Goal: Information Seeking & Learning: Learn about a topic

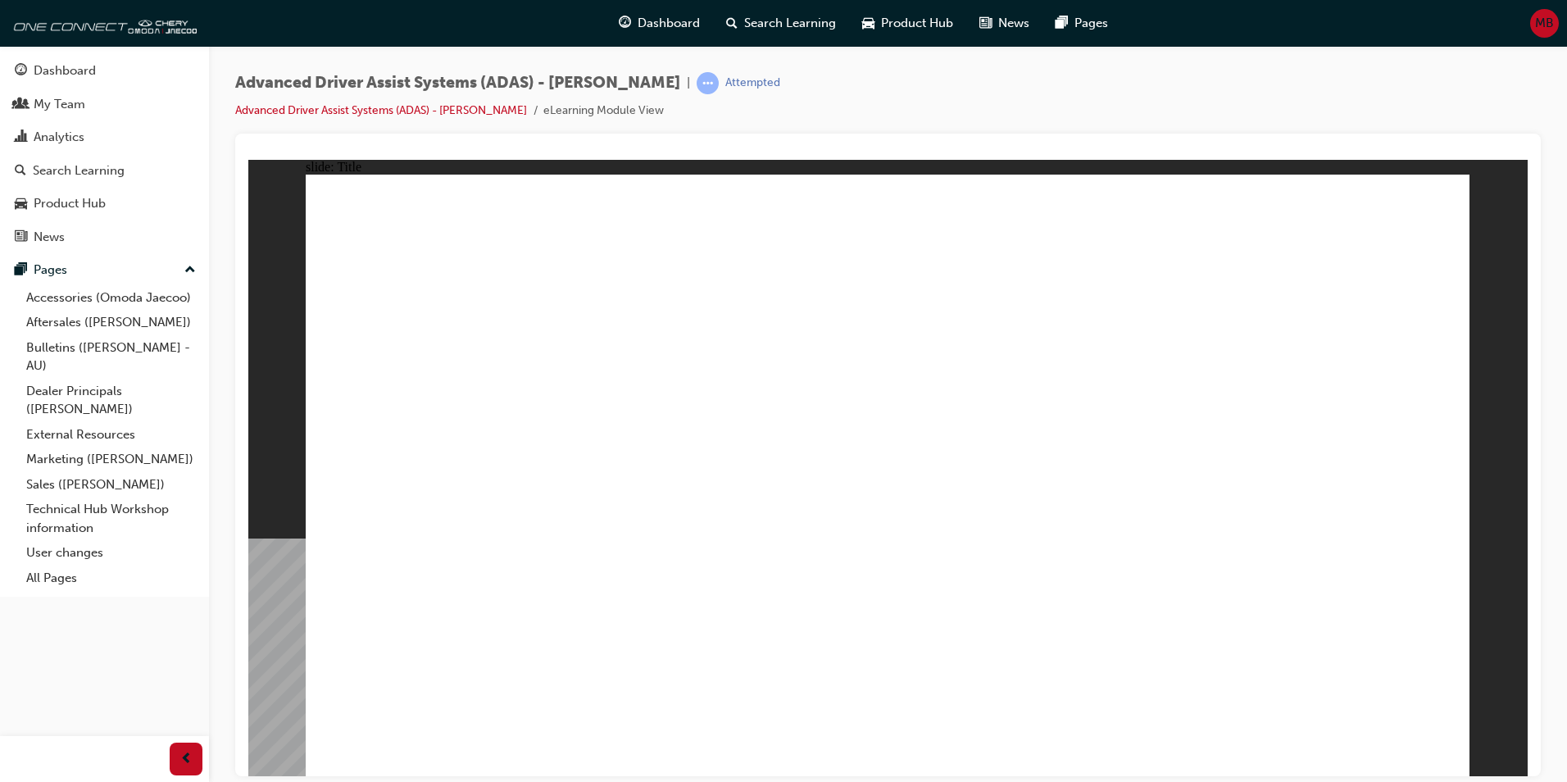
drag, startPoint x: 479, startPoint y: 503, endPoint x: 471, endPoint y: 491, distance: 14.3
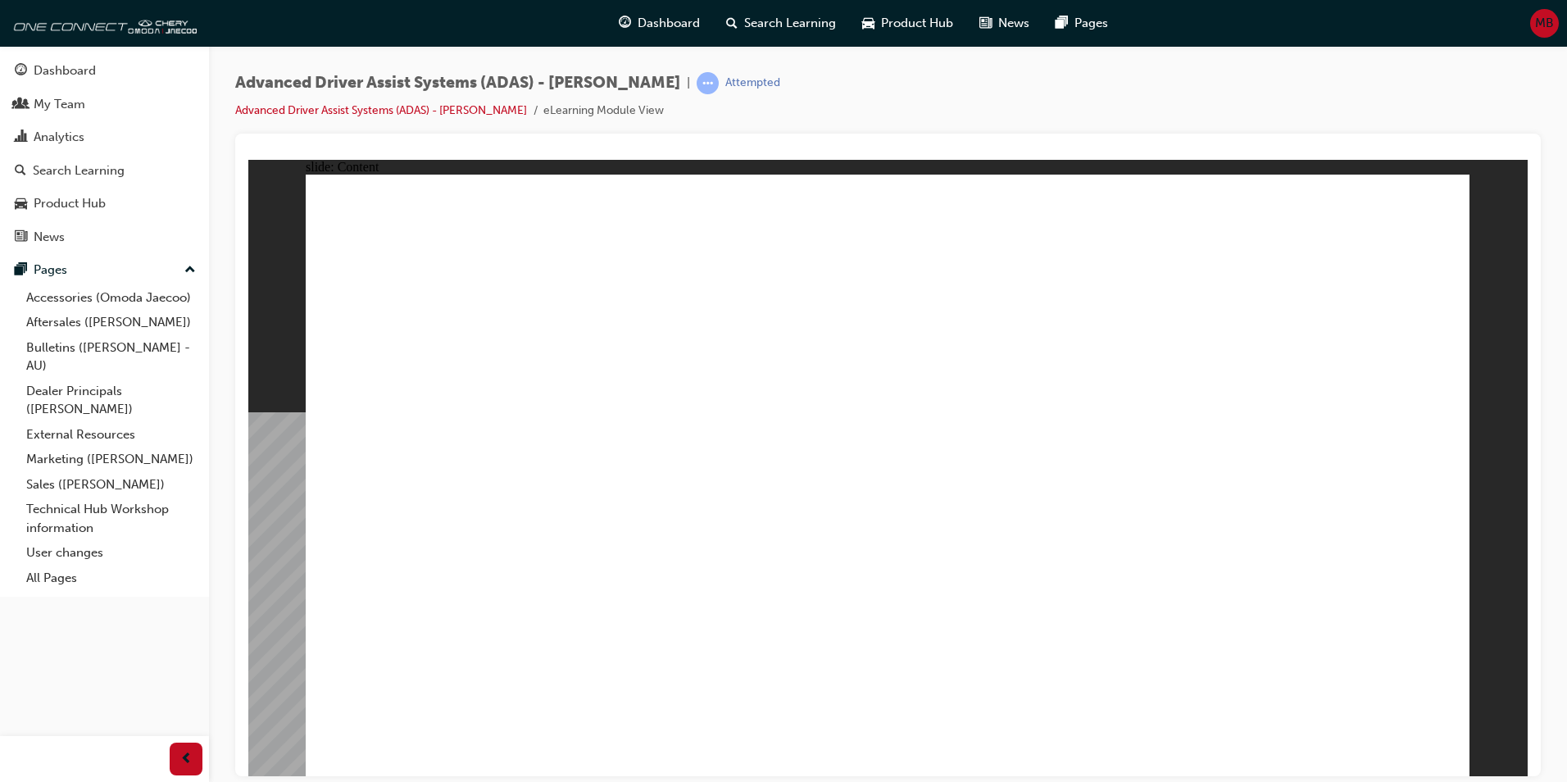
drag, startPoint x: 1407, startPoint y: 445, endPoint x: 1377, endPoint y: 480, distance: 45.3
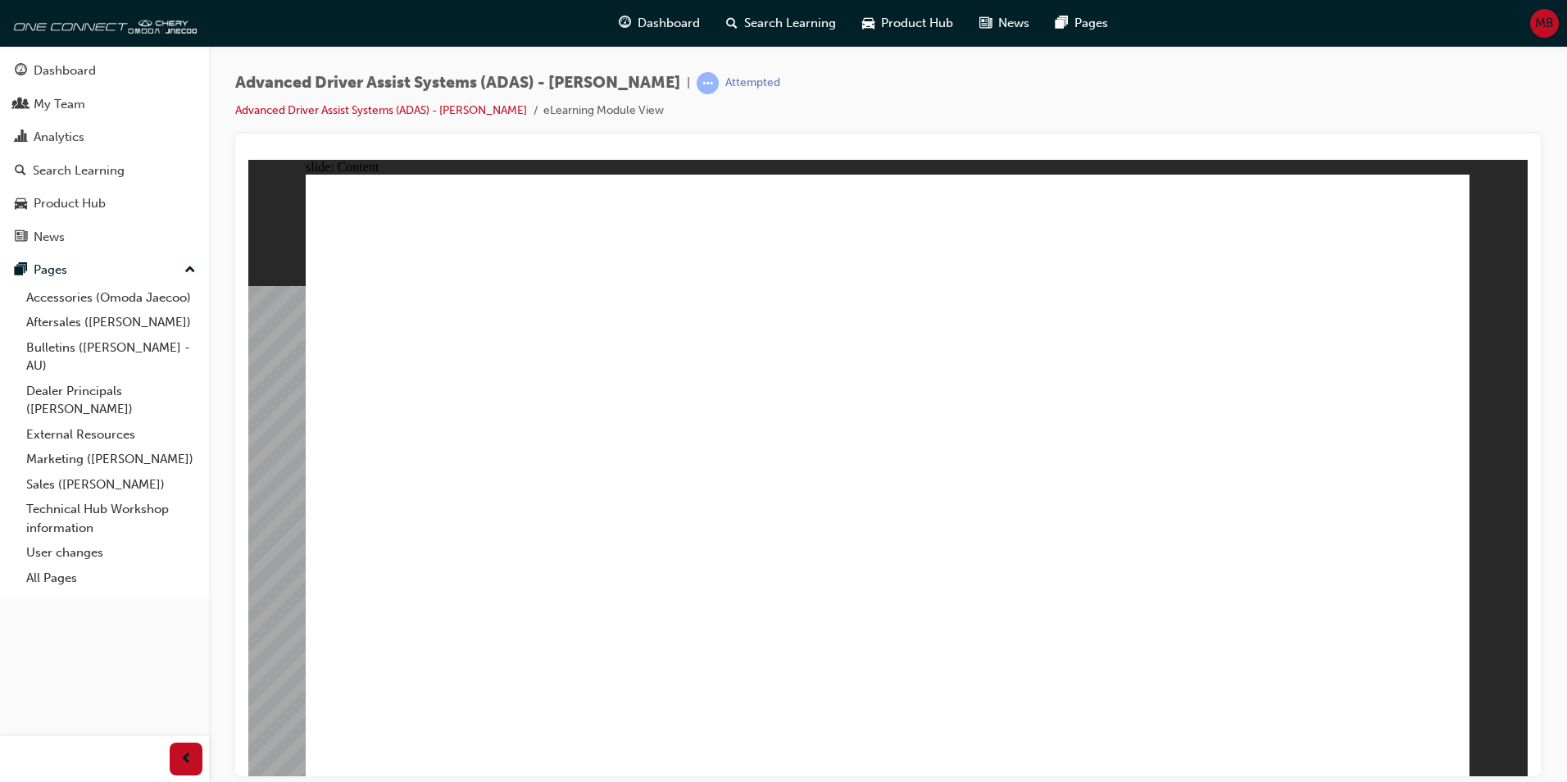
drag, startPoint x: 608, startPoint y: 537, endPoint x: 571, endPoint y: 569, distance: 48.8
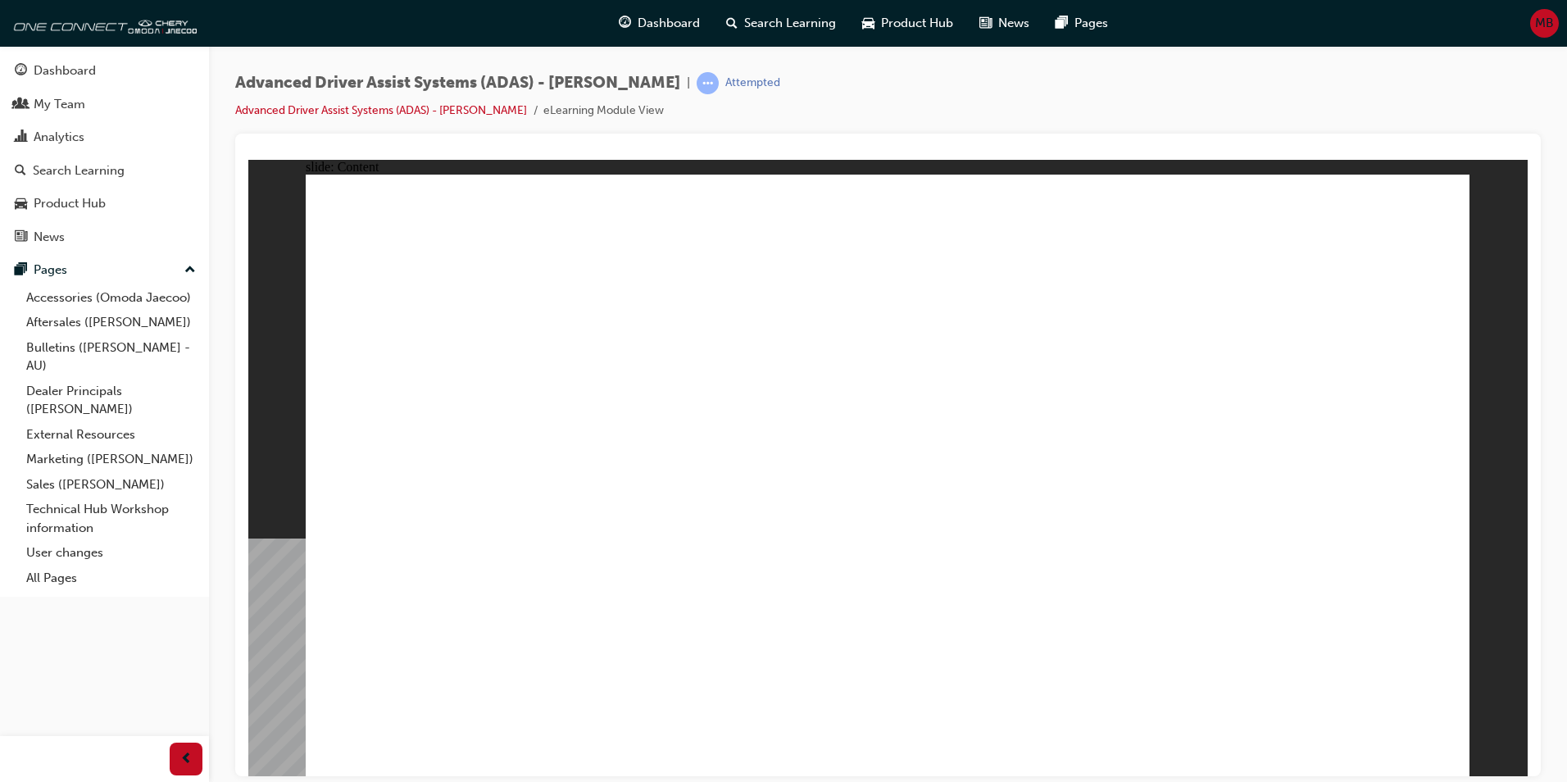
drag, startPoint x: 1317, startPoint y: 541, endPoint x: 1209, endPoint y: 548, distance: 107.6
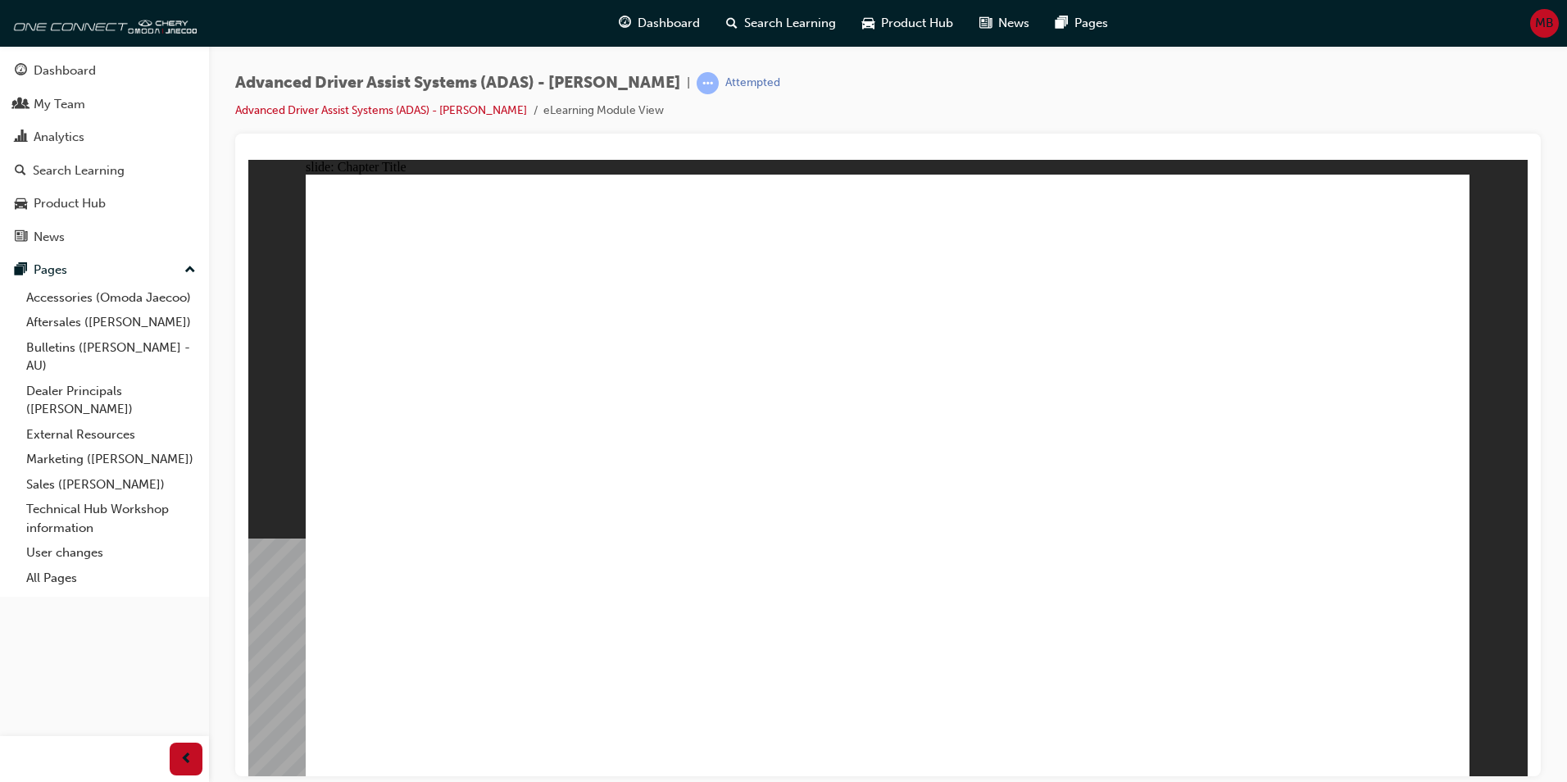
drag, startPoint x: 511, startPoint y: 644, endPoint x: 903, endPoint y: 327, distance: 503.7
drag, startPoint x: 721, startPoint y: 631, endPoint x: 1291, endPoint y: 317, distance: 651.2
drag, startPoint x: 938, startPoint y: 642, endPoint x: 1298, endPoint y: 331, distance: 476.1
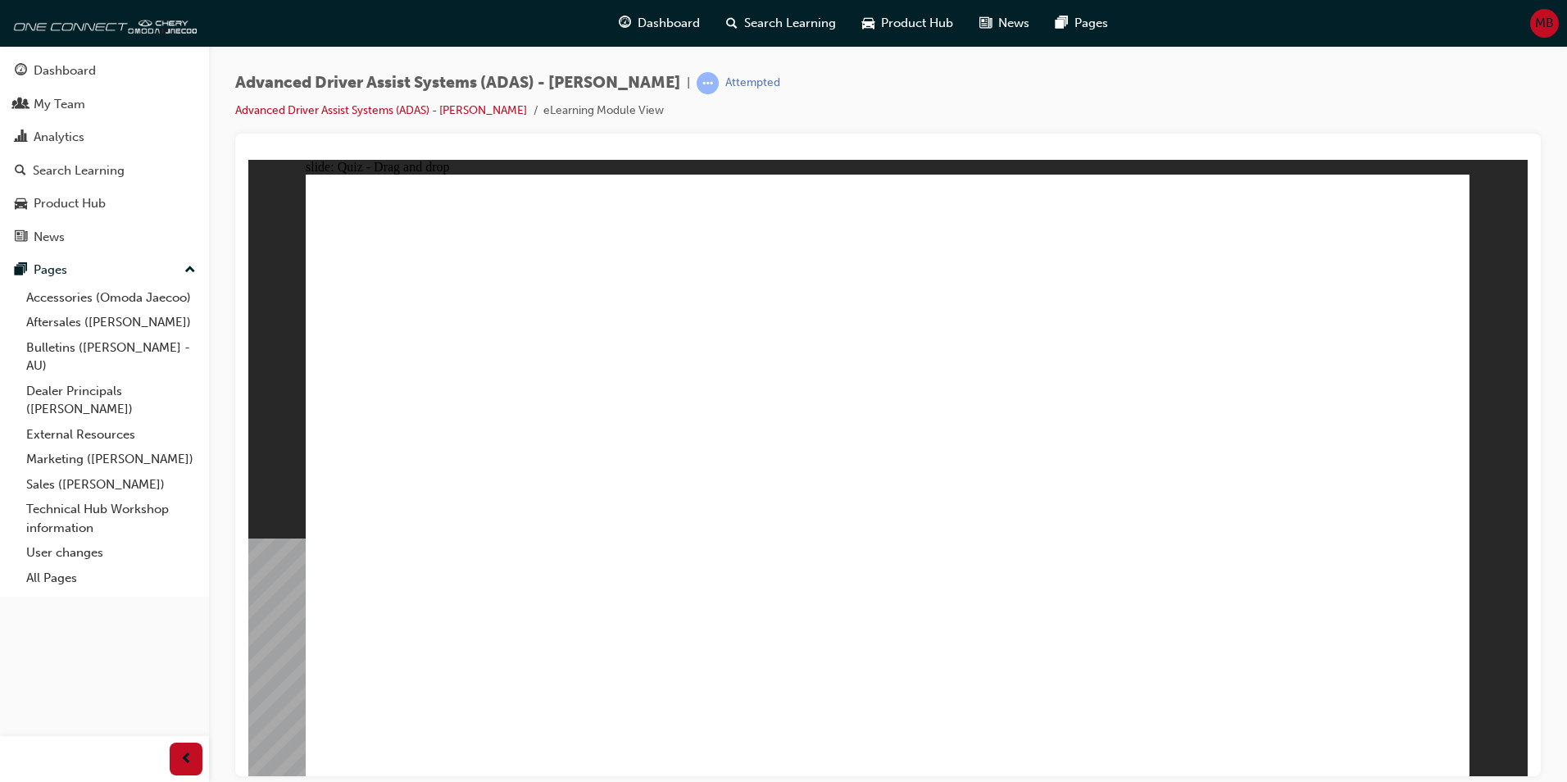
drag, startPoint x: 1080, startPoint y: 648, endPoint x: 1319, endPoint y: 340, distance: 390.3
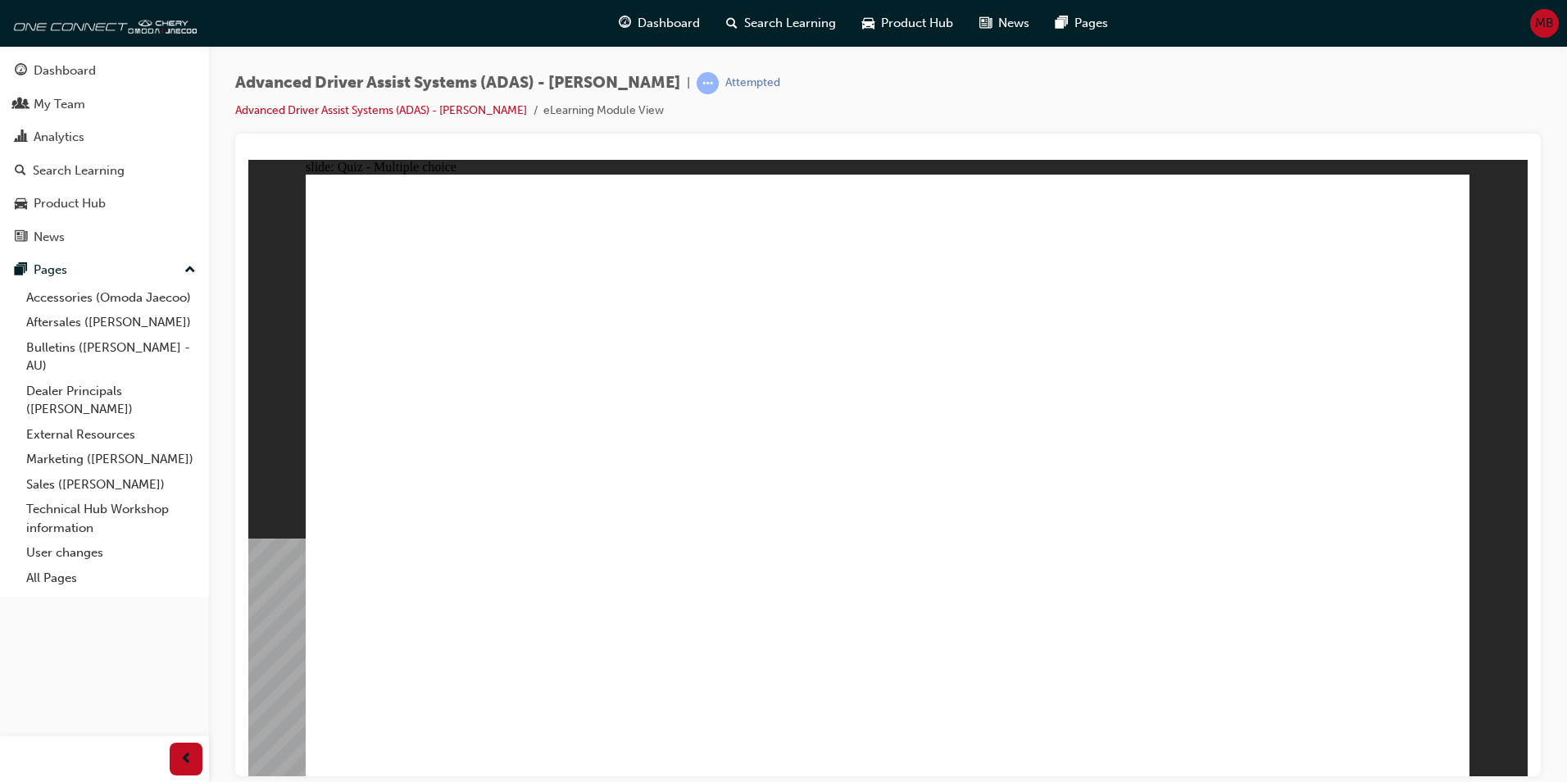
checkbox input "true"
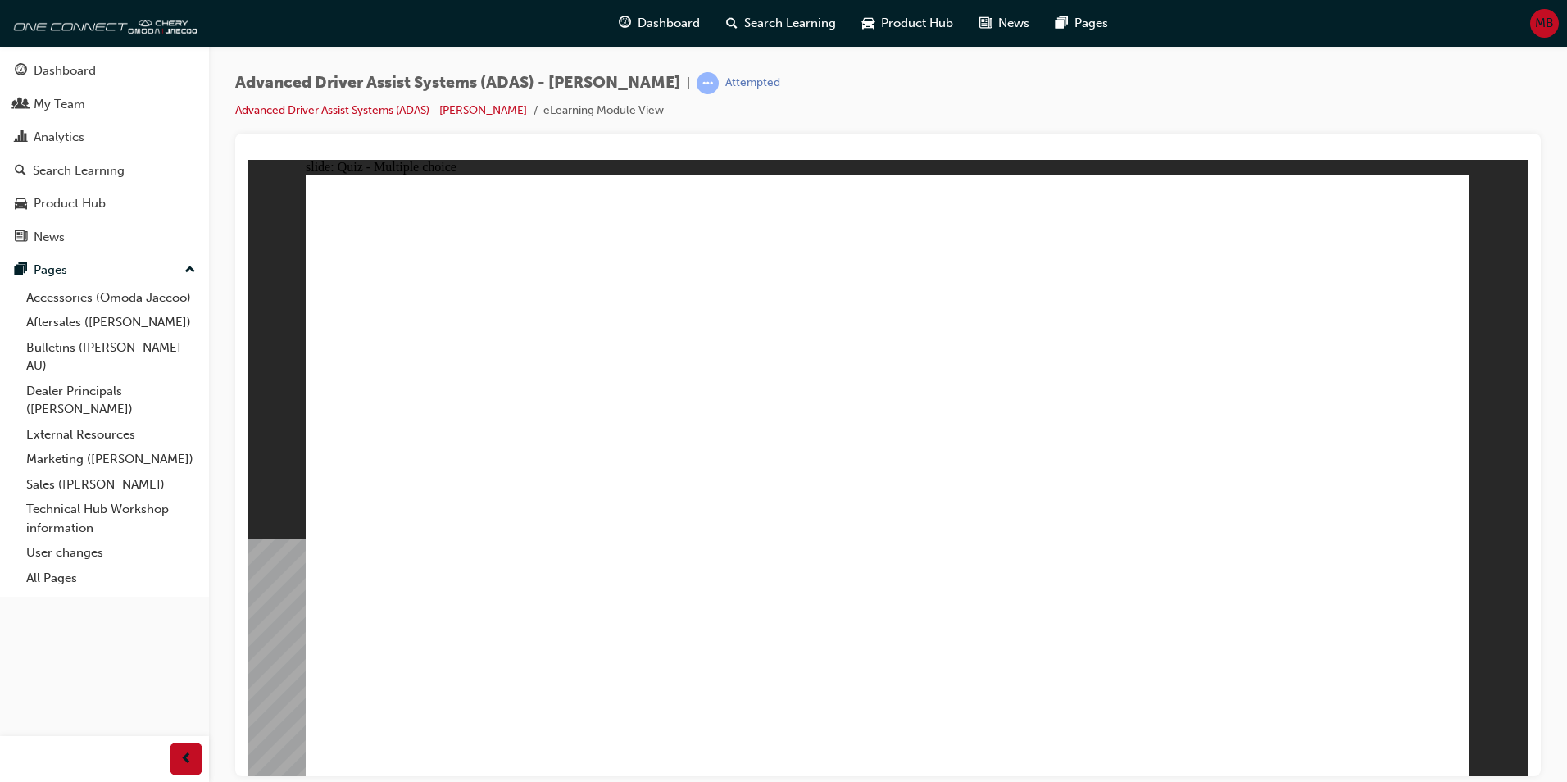
checkbox input "true"
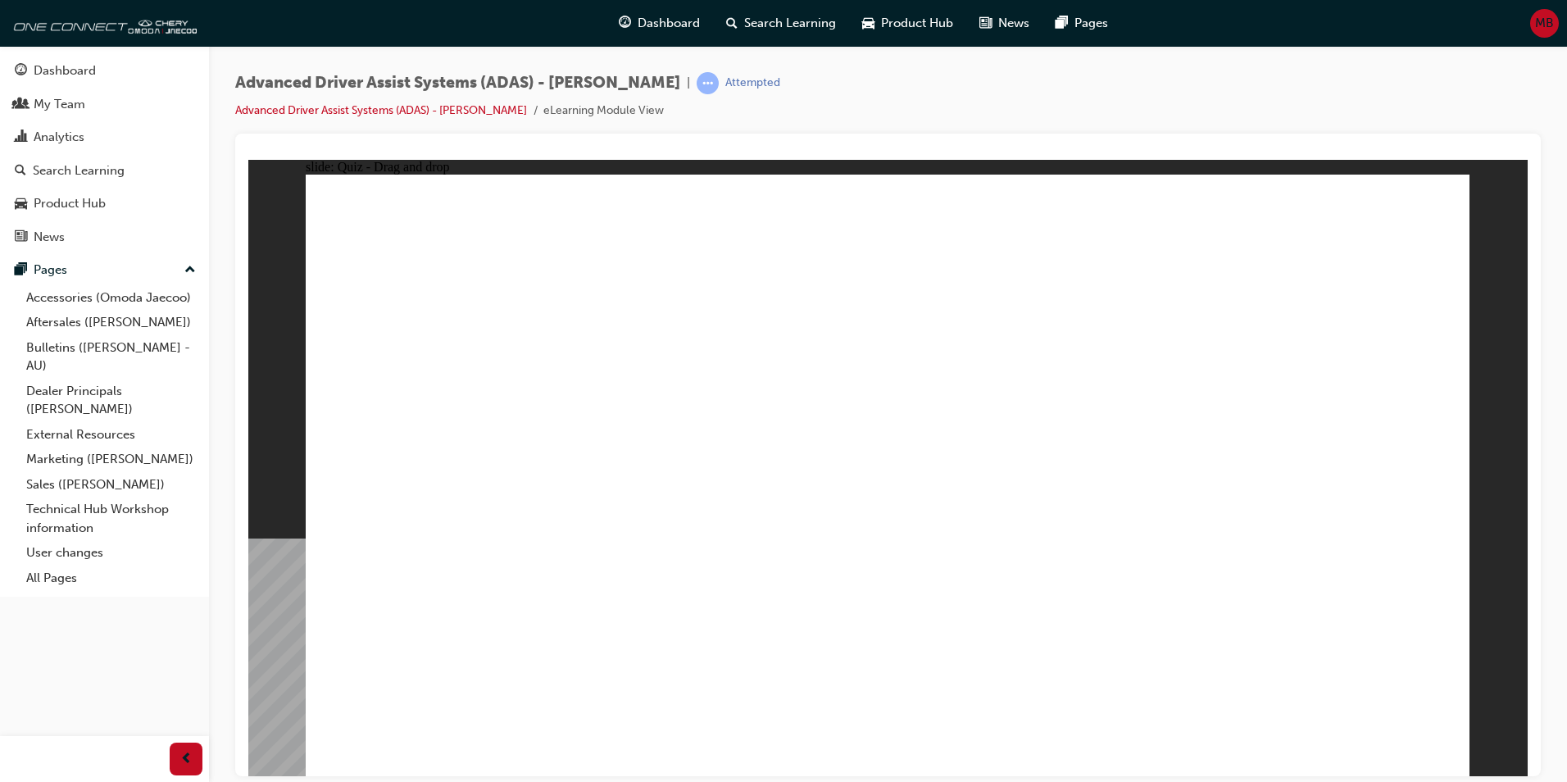
drag, startPoint x: 912, startPoint y: 237, endPoint x: 1002, endPoint y: 557, distance: 332.0
drag, startPoint x: 1003, startPoint y: 252, endPoint x: 1039, endPoint y: 564, distance: 314.5
drag, startPoint x: 1112, startPoint y: 243, endPoint x: 671, endPoint y: 584, distance: 558.1
drag, startPoint x: 1160, startPoint y: 281, endPoint x: 720, endPoint y: 547, distance: 514.1
drag, startPoint x: 1018, startPoint y: 284, endPoint x: 677, endPoint y: 575, distance: 448.8
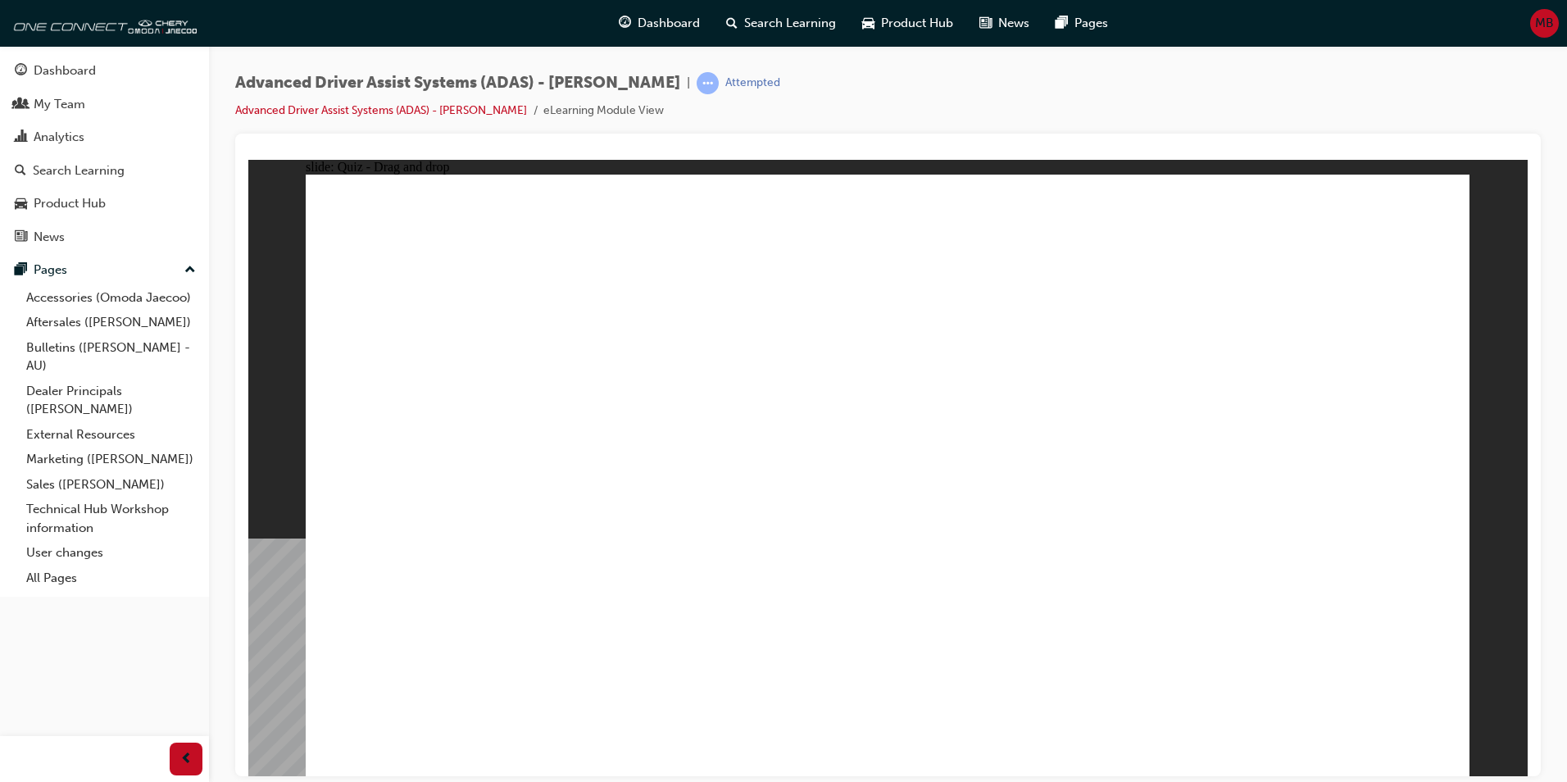
drag, startPoint x: 904, startPoint y: 318, endPoint x: 1138, endPoint y: 570, distance: 343.4
drag, startPoint x: 1275, startPoint y: 243, endPoint x: 1225, endPoint y: 559, distance: 320.4
drag, startPoint x: 1278, startPoint y: 295, endPoint x: 1041, endPoint y: 617, distance: 399.9
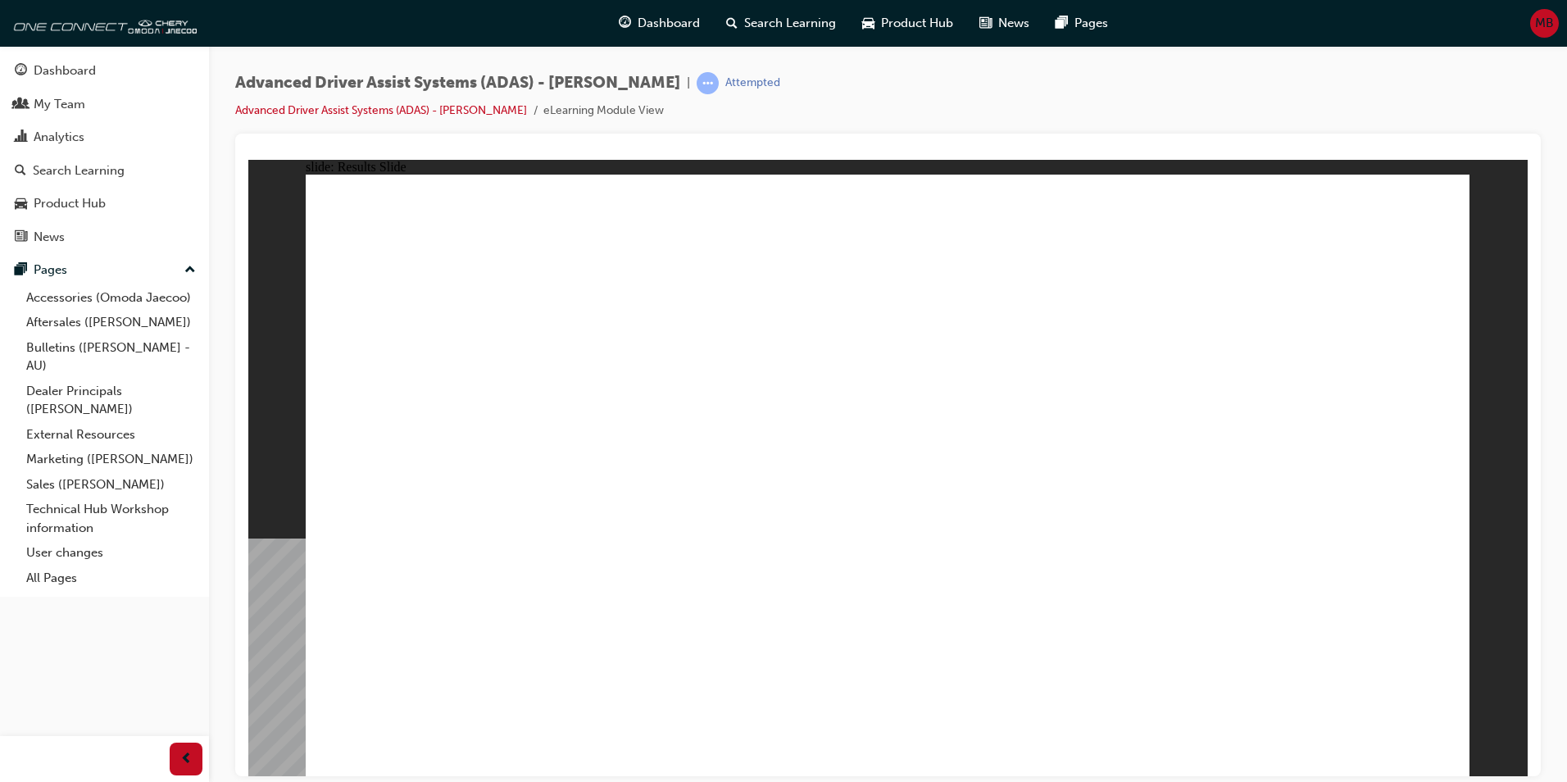
drag, startPoint x: 569, startPoint y: 634, endPoint x: 904, endPoint y: 466, distance: 375.0
drag, startPoint x: 698, startPoint y: 640, endPoint x: 1233, endPoint y: 290, distance: 638.9
drag, startPoint x: 941, startPoint y: 634, endPoint x: 1324, endPoint y: 296, distance: 510.5
drag, startPoint x: 1102, startPoint y: 639, endPoint x: 1362, endPoint y: 501, distance: 294.8
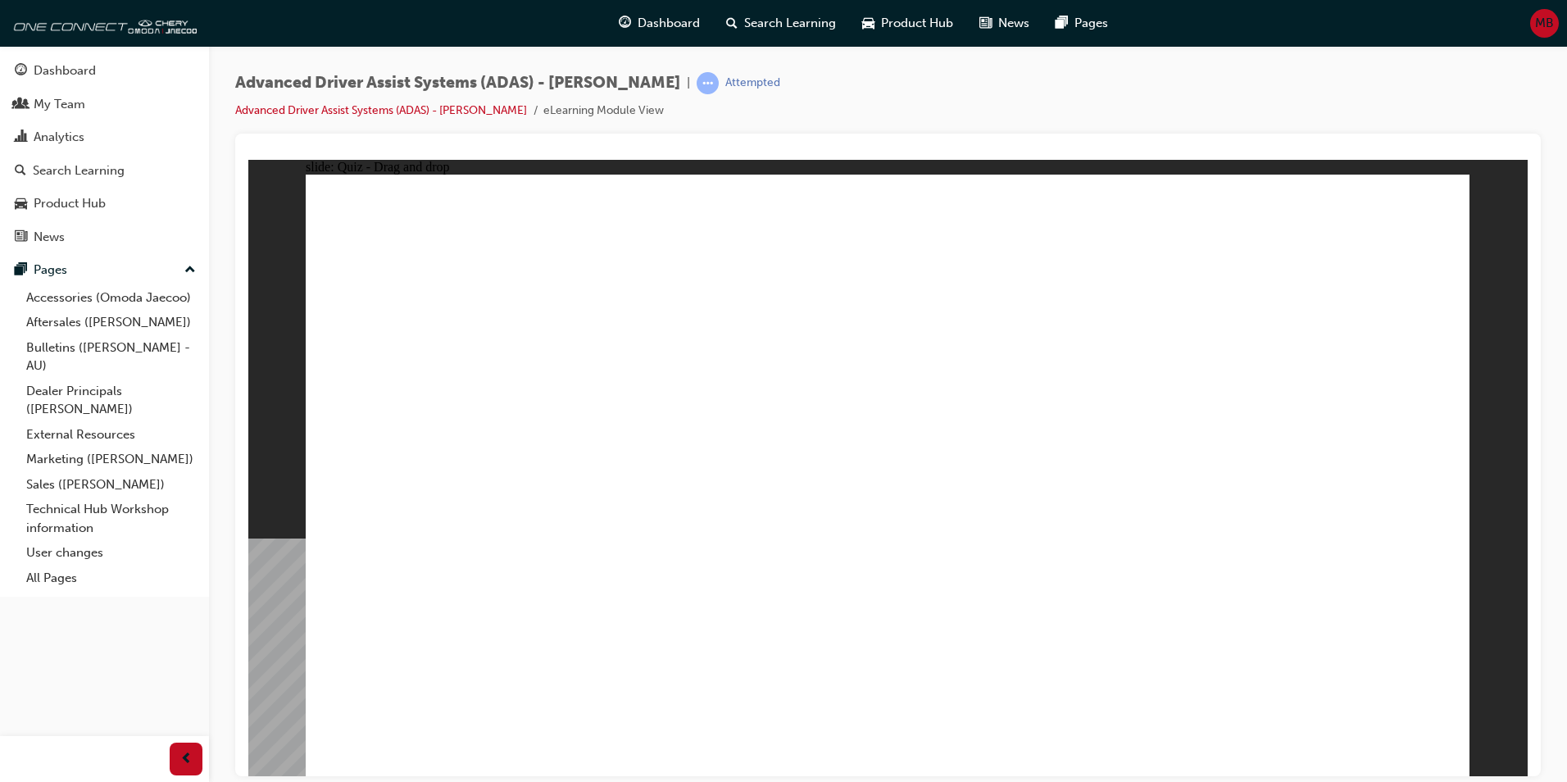
checkbox input "true"
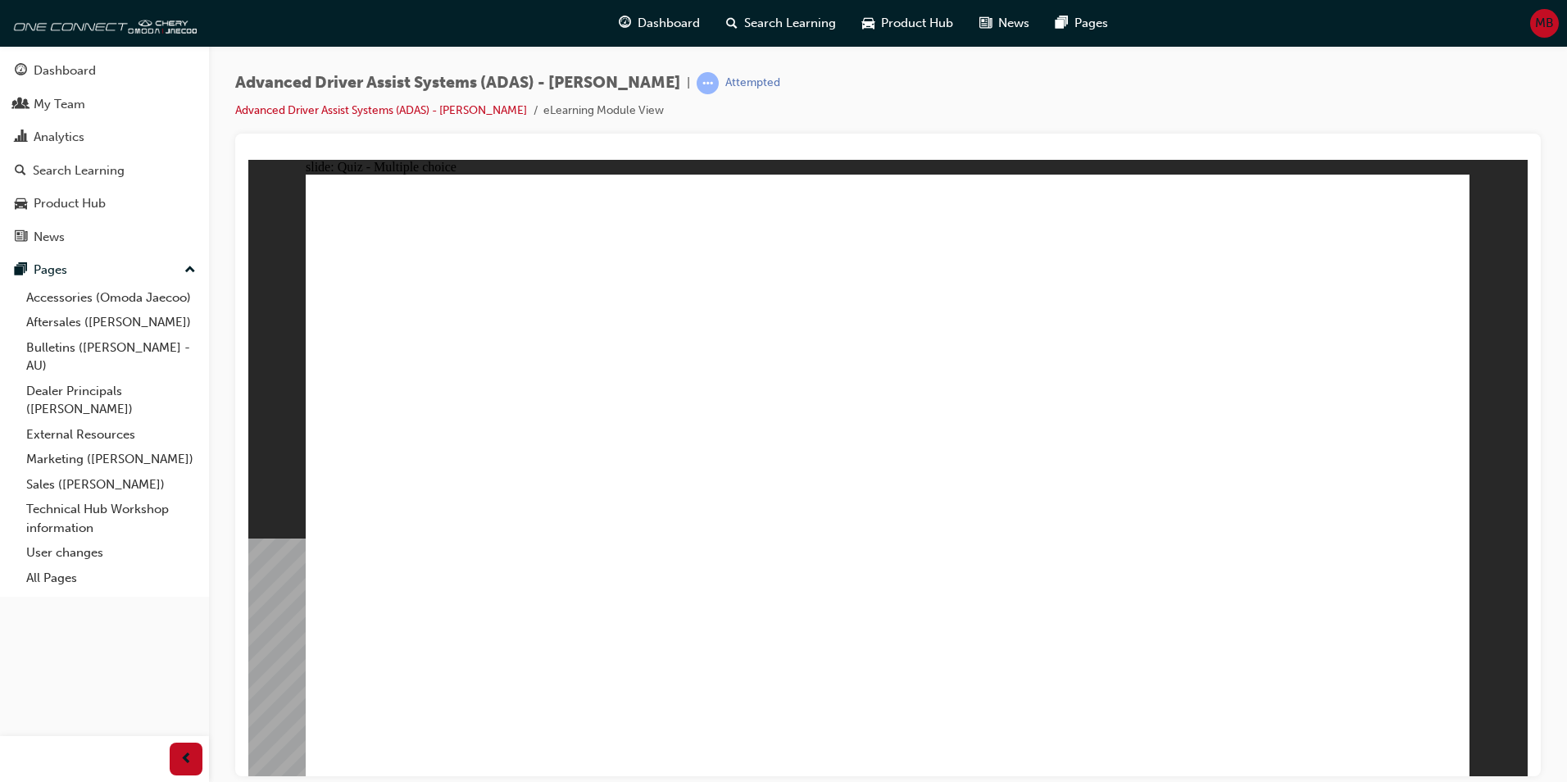
checkbox input "true"
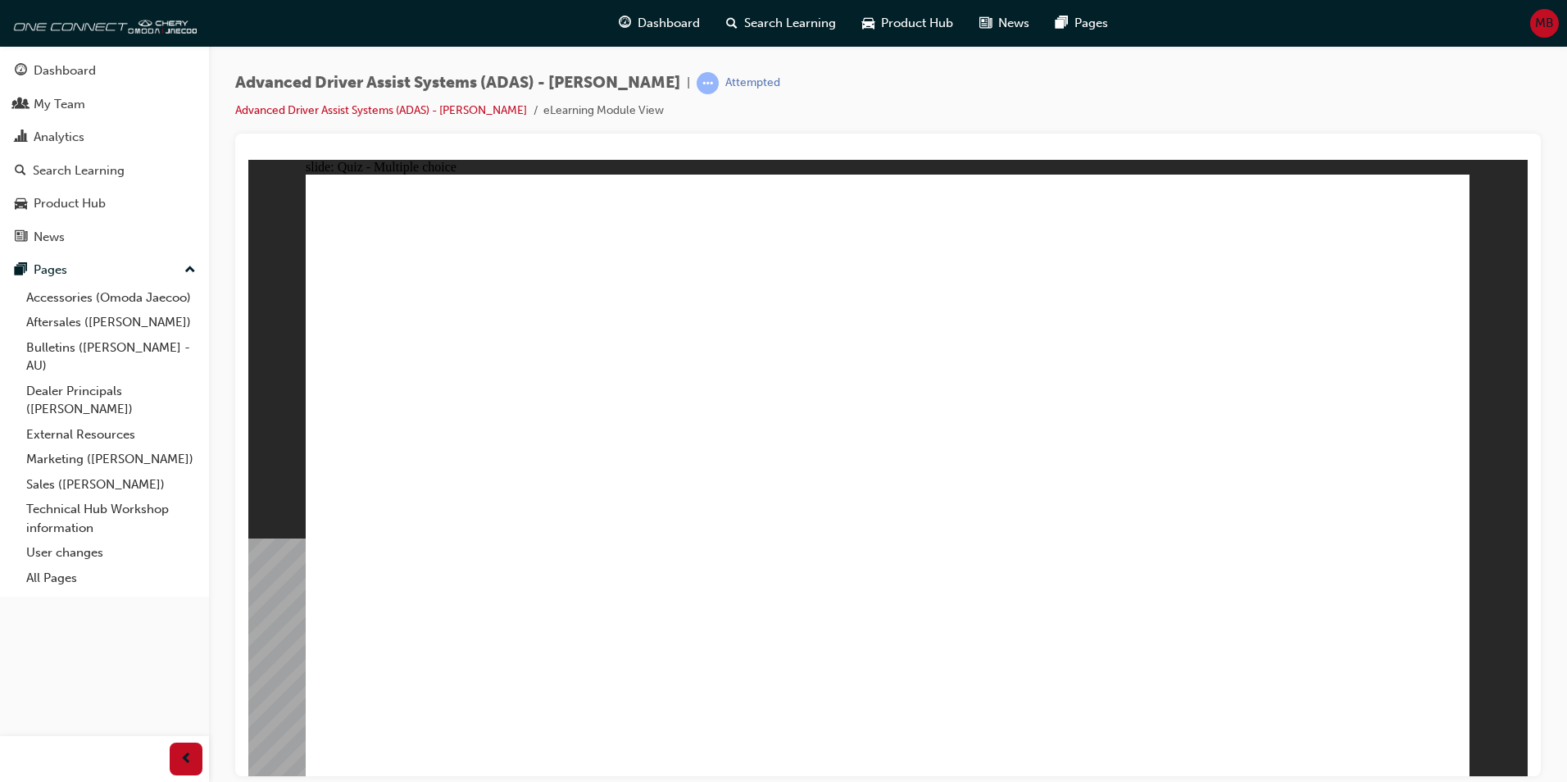
checkbox input "true"
drag, startPoint x: 916, startPoint y: 239, endPoint x: 954, endPoint y: 582, distance: 345.6
drag, startPoint x: 1031, startPoint y: 236, endPoint x: 1016, endPoint y: 550, distance: 314.3
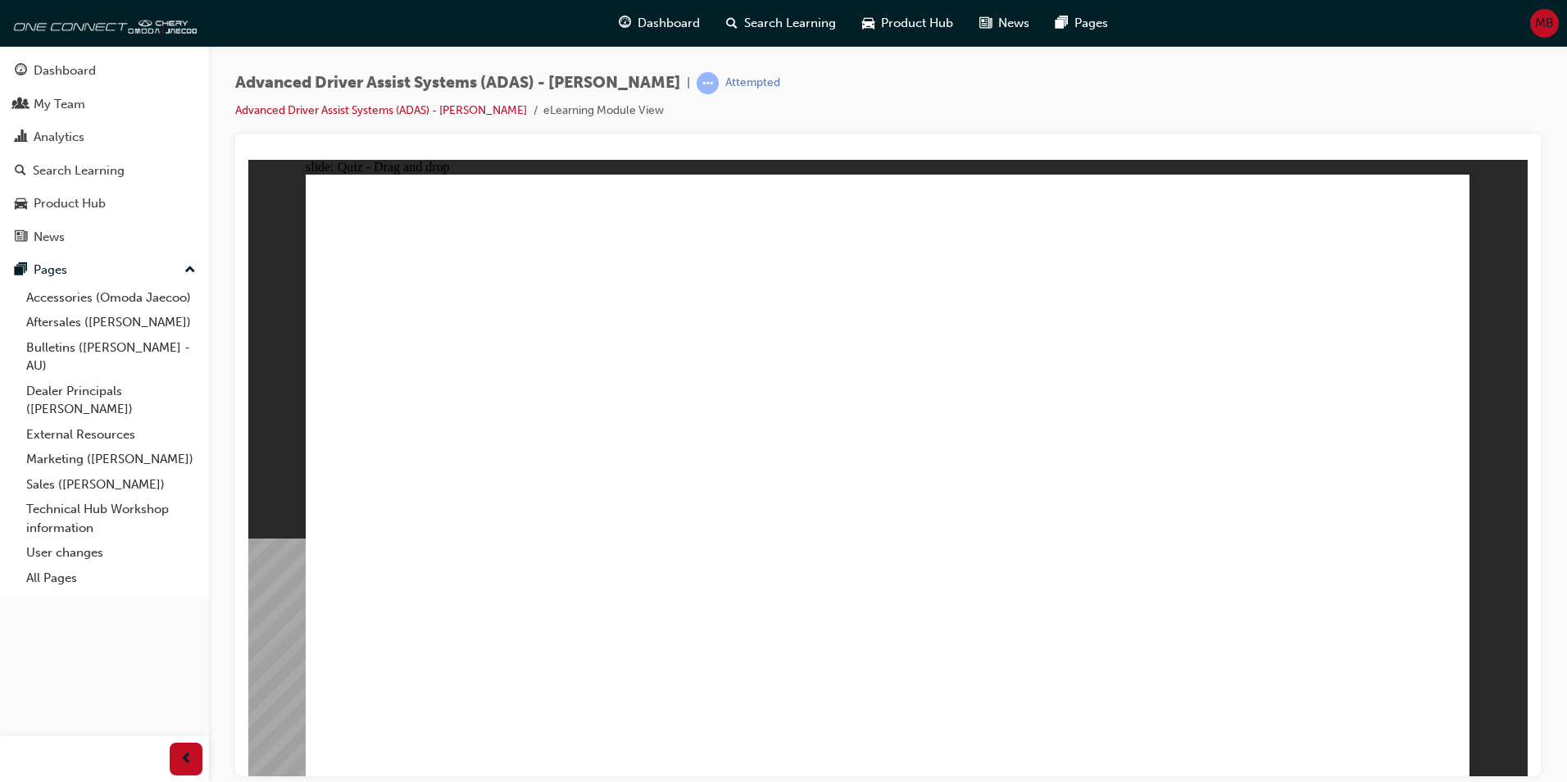
drag, startPoint x: 1143, startPoint y: 236, endPoint x: 691, endPoint y: 563, distance: 557.7
drag, startPoint x: 898, startPoint y: 286, endPoint x: 980, endPoint y: 616, distance: 340.4
drag, startPoint x: 1050, startPoint y: 280, endPoint x: 700, endPoint y: 570, distance: 454.7
drag, startPoint x: 1144, startPoint y: 285, endPoint x: 594, endPoint y: 576, distance: 623.0
drag, startPoint x: 1271, startPoint y: 283, endPoint x: 1198, endPoint y: 594, distance: 319.1
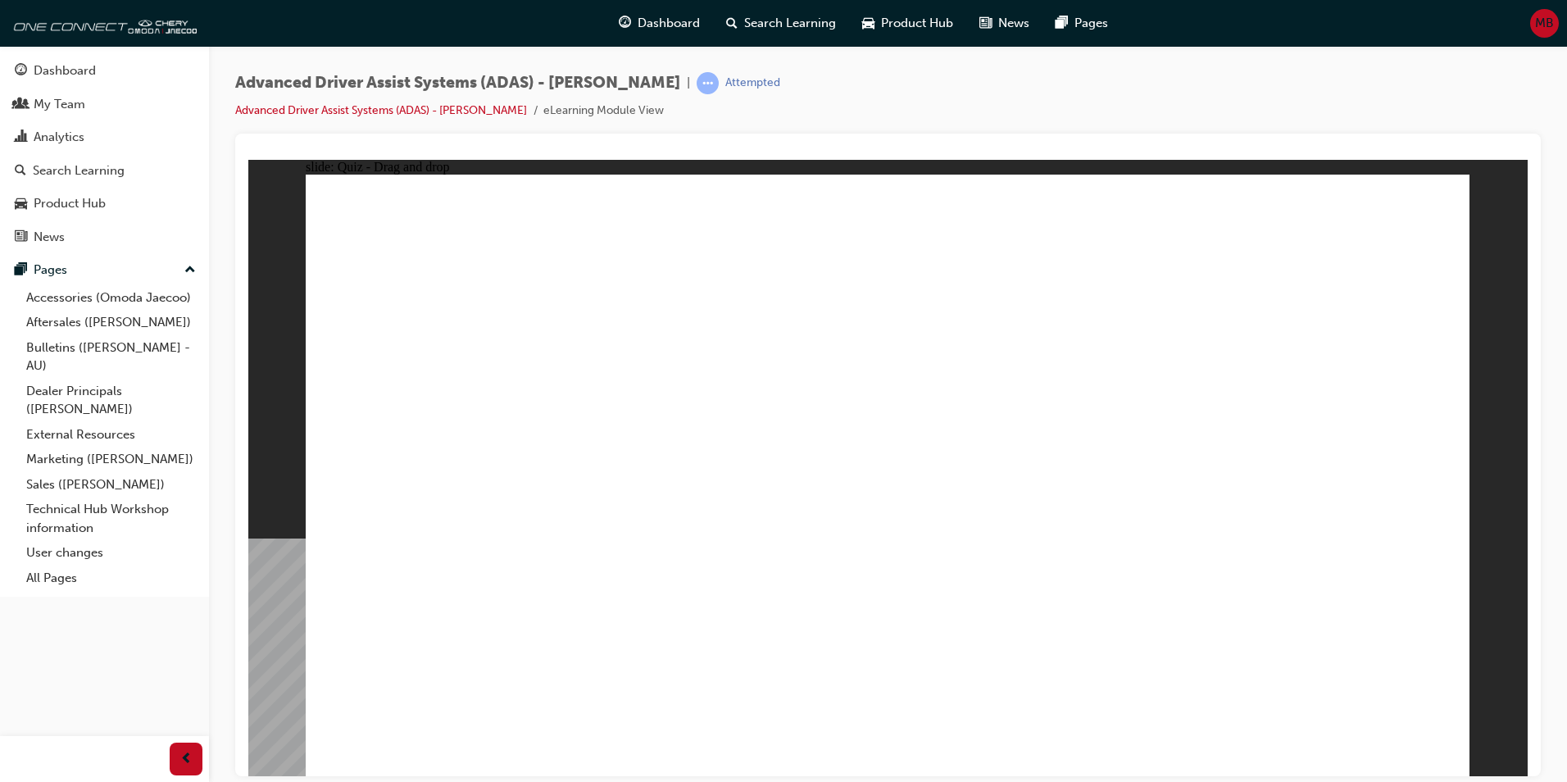
drag, startPoint x: 1286, startPoint y: 230, endPoint x: 788, endPoint y: 559, distance: 597.1
drag, startPoint x: 857, startPoint y: 379, endPoint x: 1121, endPoint y: 416, distance: 266.6
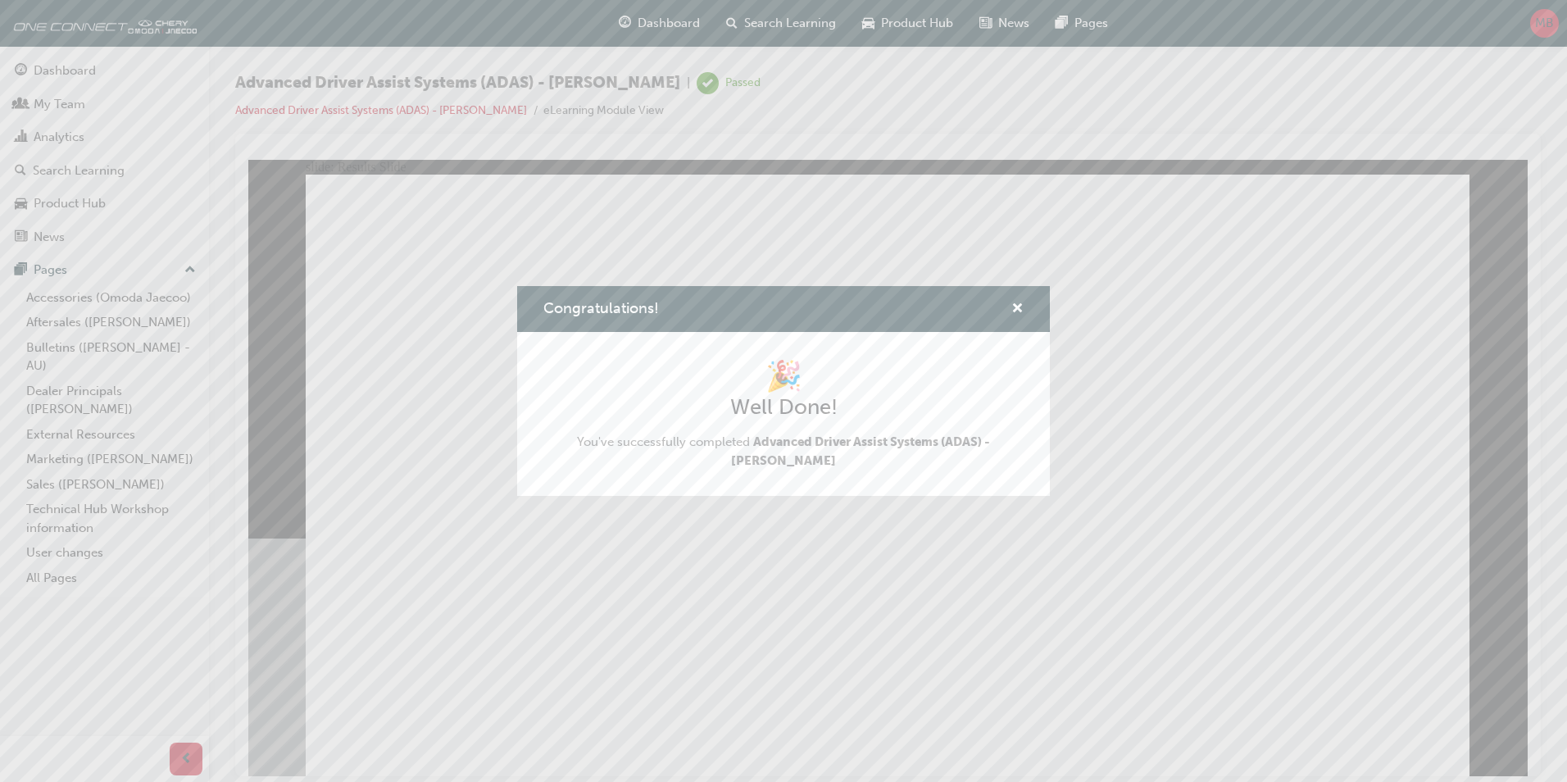
click at [70, 66] on div "Congratulations! 🎉 Well Done! You've successfully completed Advanced Driver Ass…" at bounding box center [783, 391] width 1567 height 782
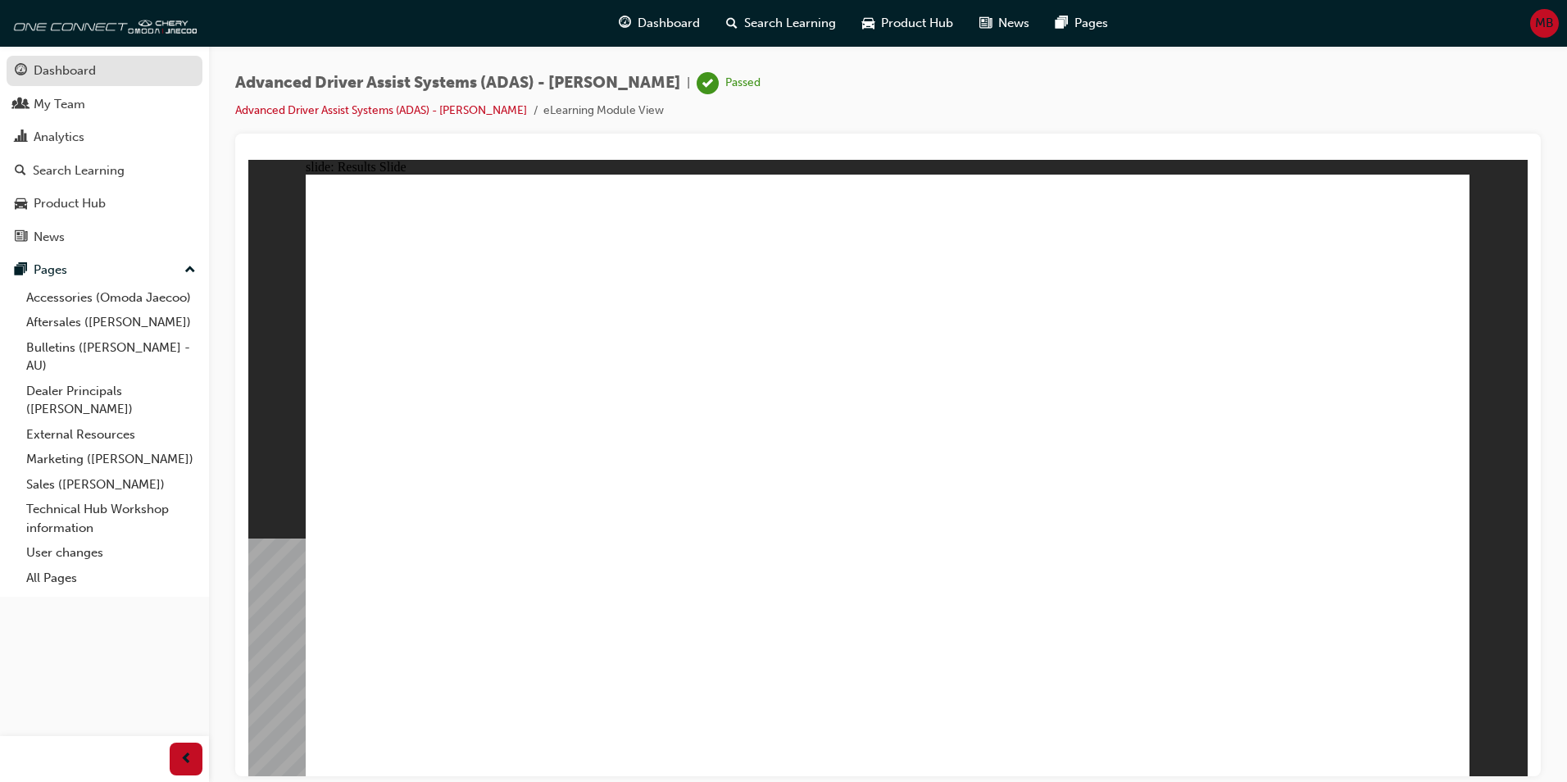
click at [76, 75] on div "Dashboard" at bounding box center [65, 70] width 62 height 19
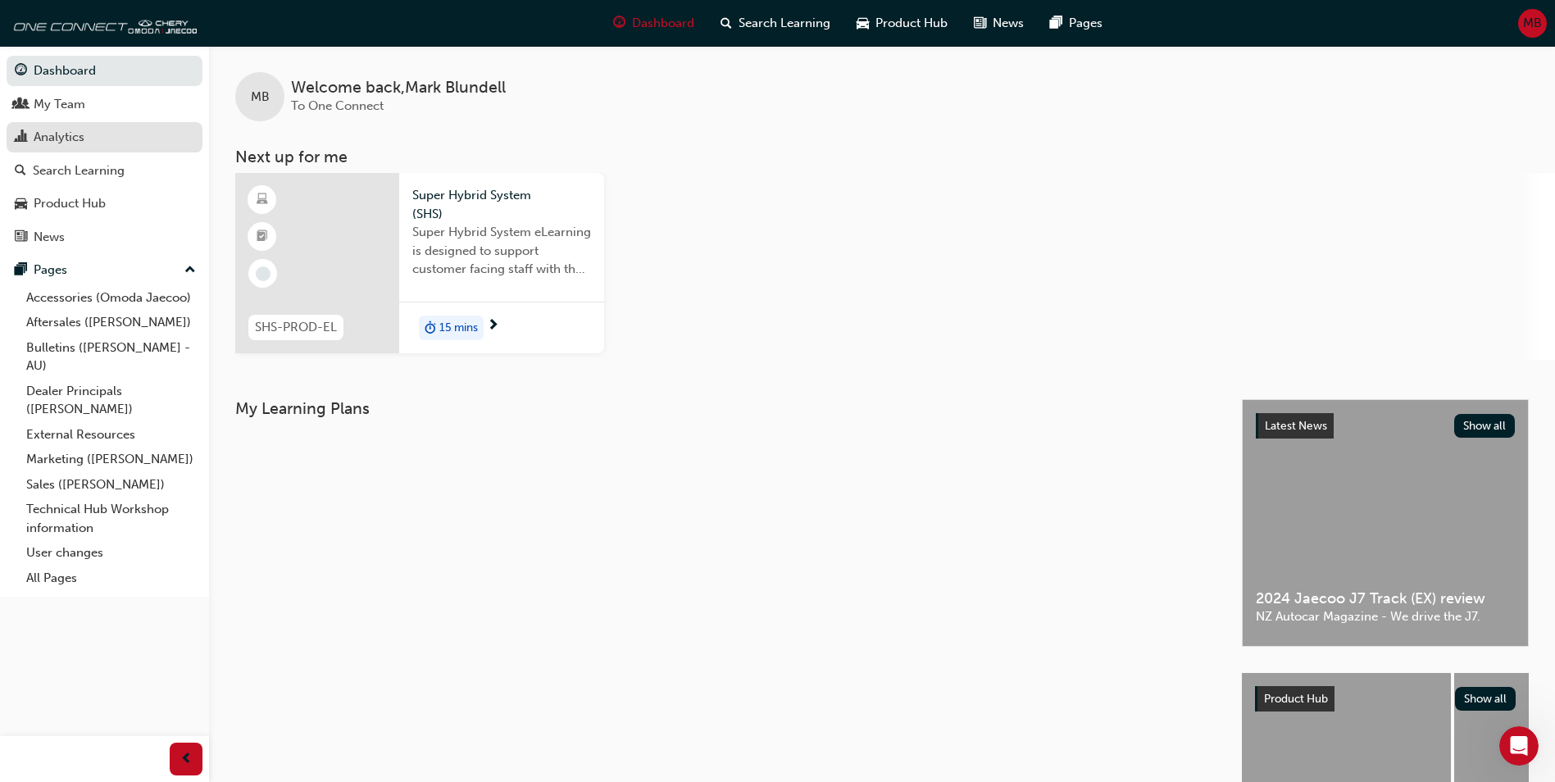
click at [77, 134] on div "Analytics" at bounding box center [59, 137] width 51 height 19
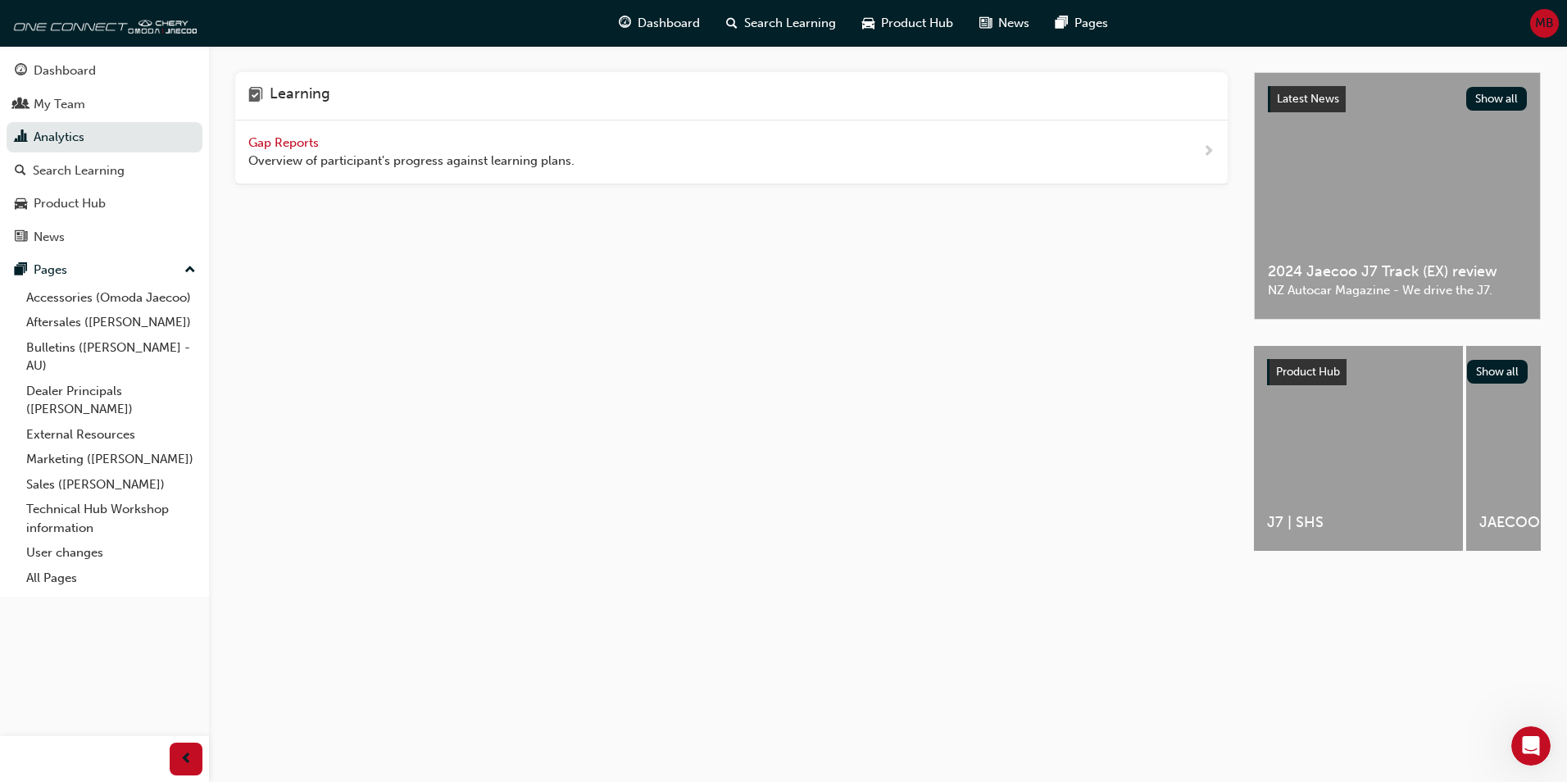
click at [298, 142] on span "Gap Reports" at bounding box center [285, 142] width 74 height 15
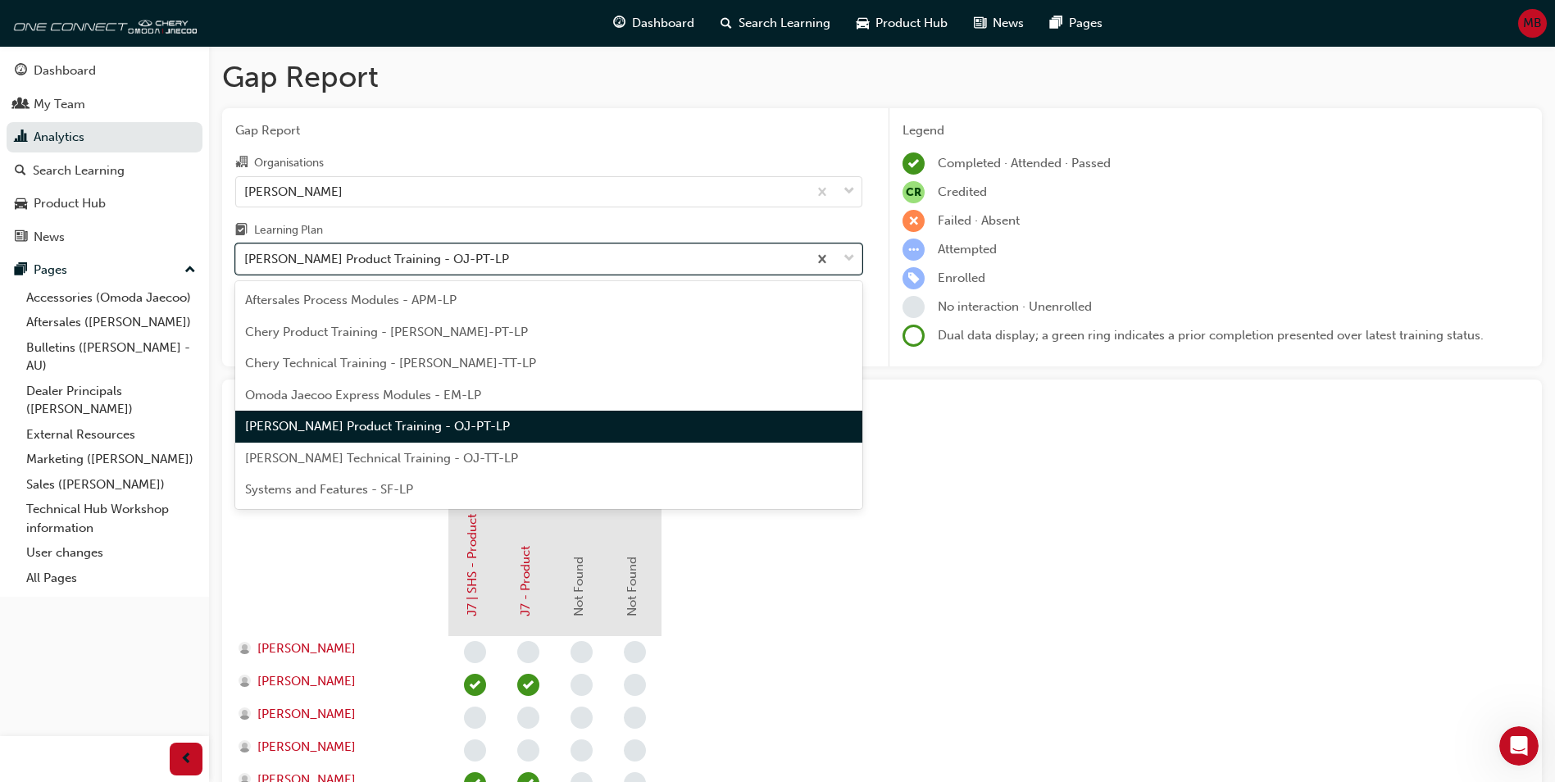
click at [371, 264] on div "[PERSON_NAME] Product Training - OJ-PT-LP" at bounding box center [376, 259] width 265 height 19
click at [246, 264] on input "Learning Plan option [PERSON_NAME] Product Training - OJ-PT-LP focused, 5 of 7.…" at bounding box center [245, 259] width 2 height 14
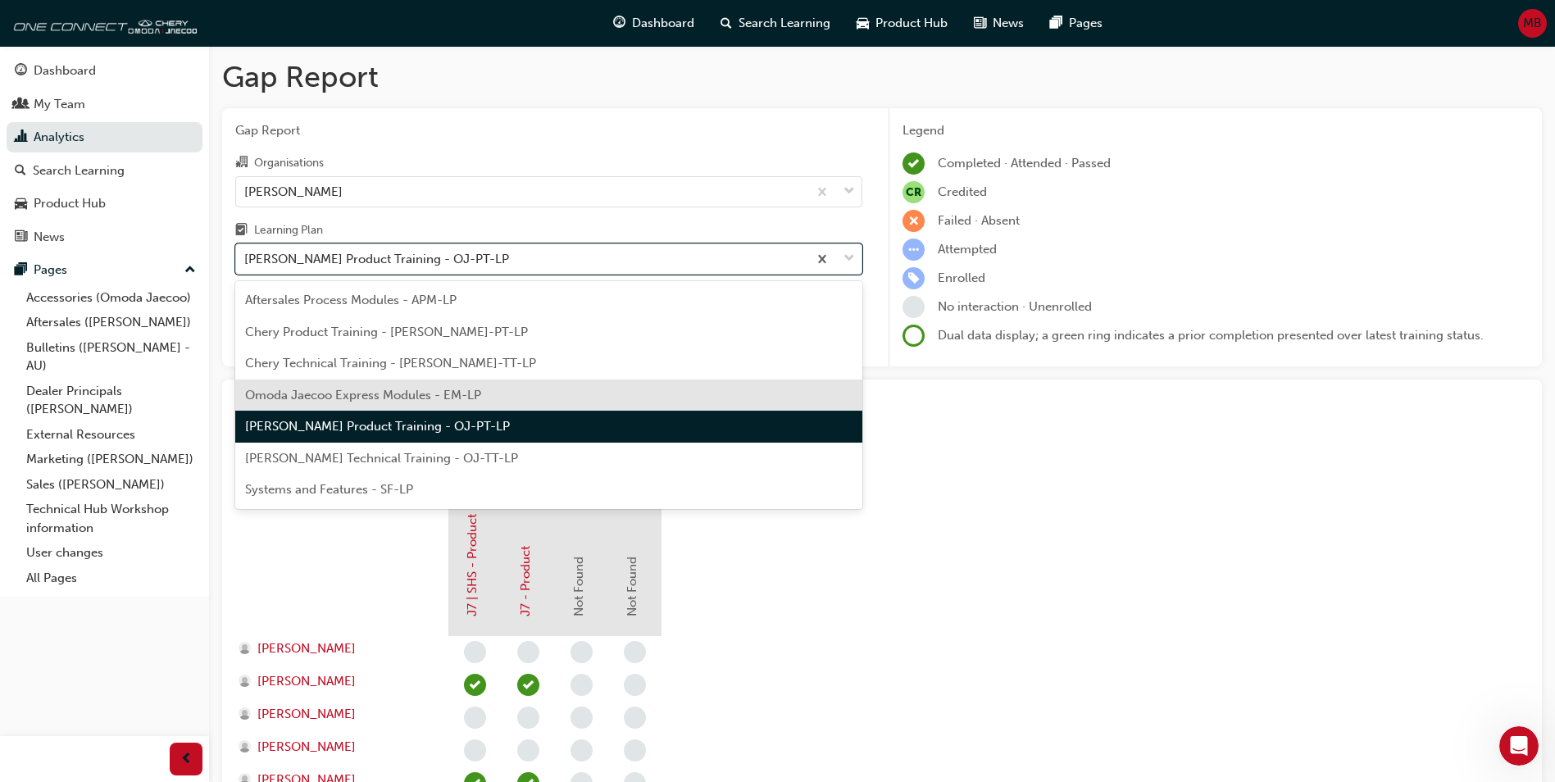
click at [346, 401] on span "Omoda Jaecoo Express Modules - EM-LP" at bounding box center [363, 395] width 236 height 15
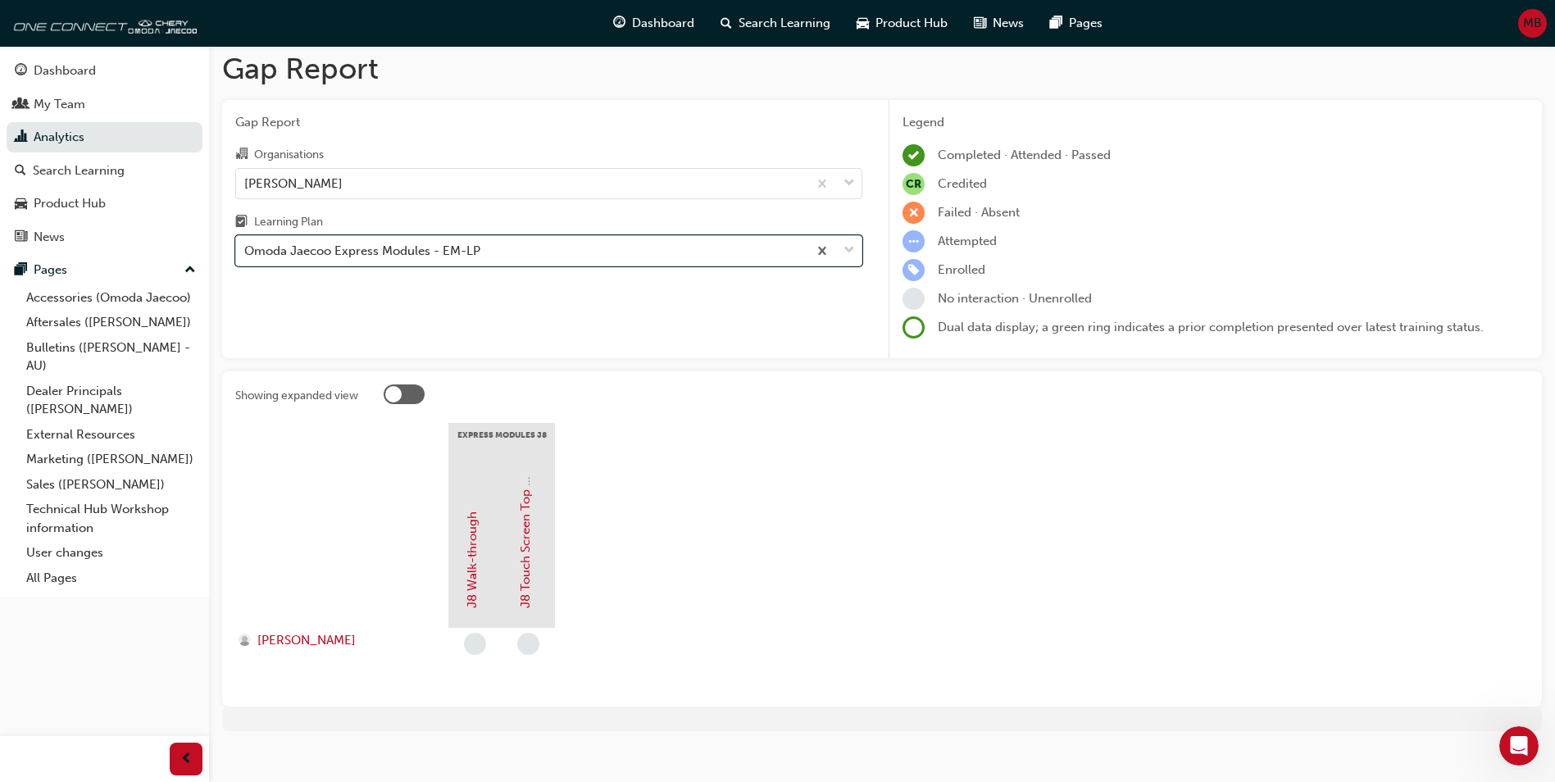
scroll to position [25, 0]
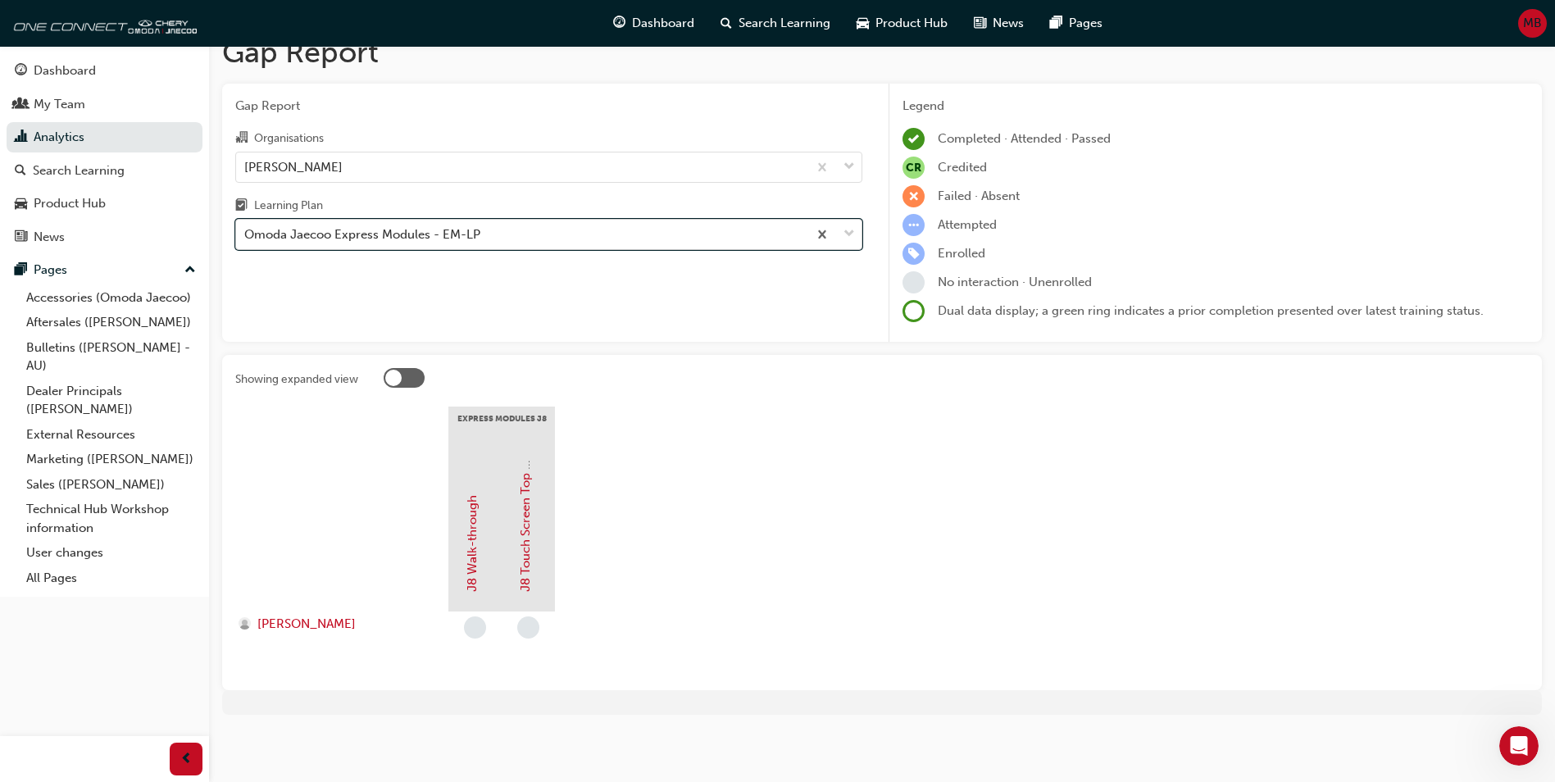
click at [430, 230] on div "Omoda Jaecoo Express Modules - EM-LP" at bounding box center [362, 234] width 236 height 19
click at [246, 230] on input "Learning Plan option Omoda Jaecoo Express Modules - EM-LP, selected. 0 results …" at bounding box center [245, 234] width 2 height 14
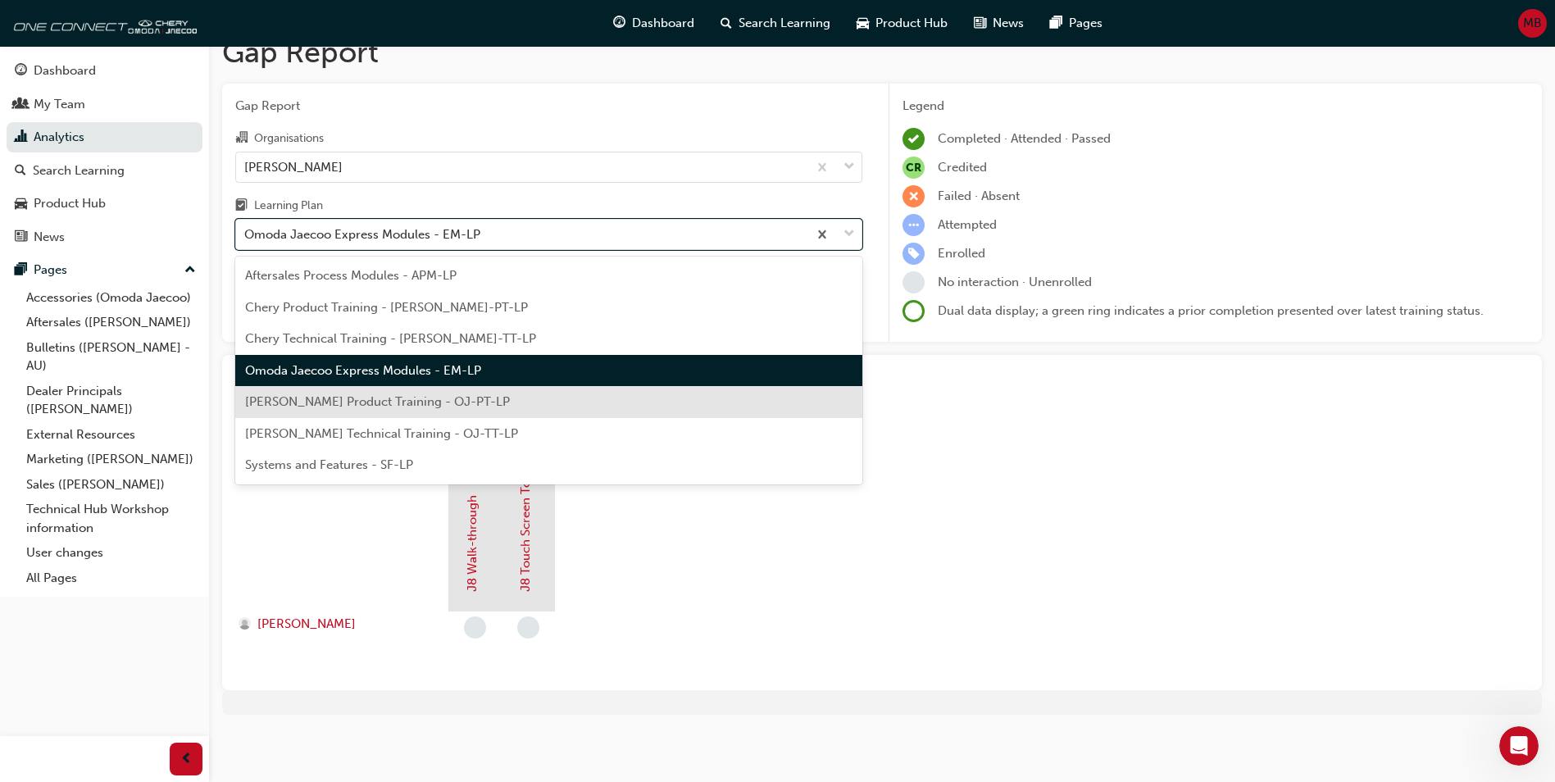
click at [379, 400] on span "[PERSON_NAME] Product Training - OJ-PT-LP" at bounding box center [377, 401] width 265 height 15
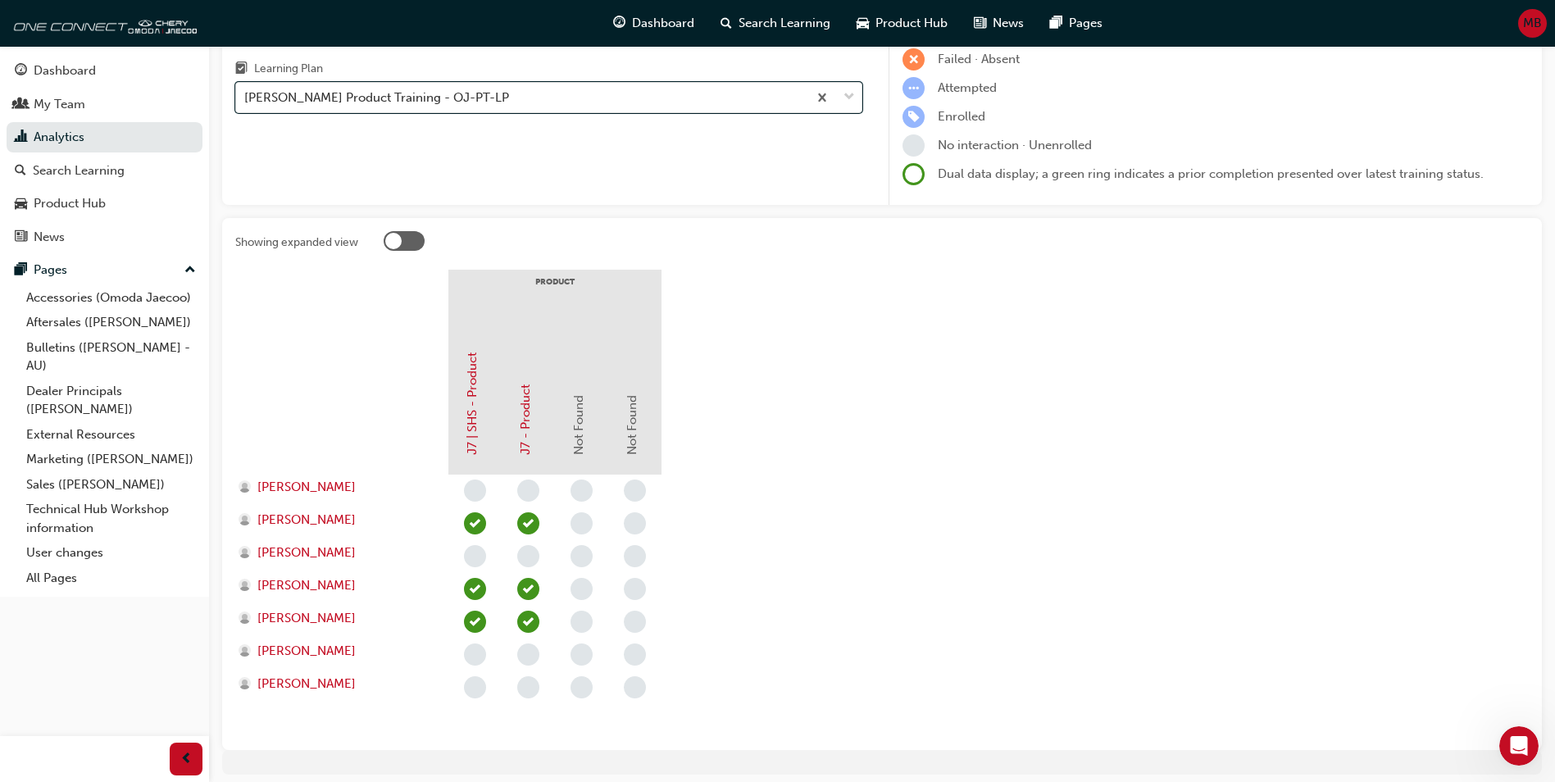
scroll to position [163, 0]
click at [511, 100] on div "[PERSON_NAME] Product Training - OJ-PT-LP" at bounding box center [521, 96] width 571 height 29
click at [246, 100] on input "Learning Plan option [PERSON_NAME] Product Training - OJ-PT-LP, selected. 0 res…" at bounding box center [245, 96] width 2 height 14
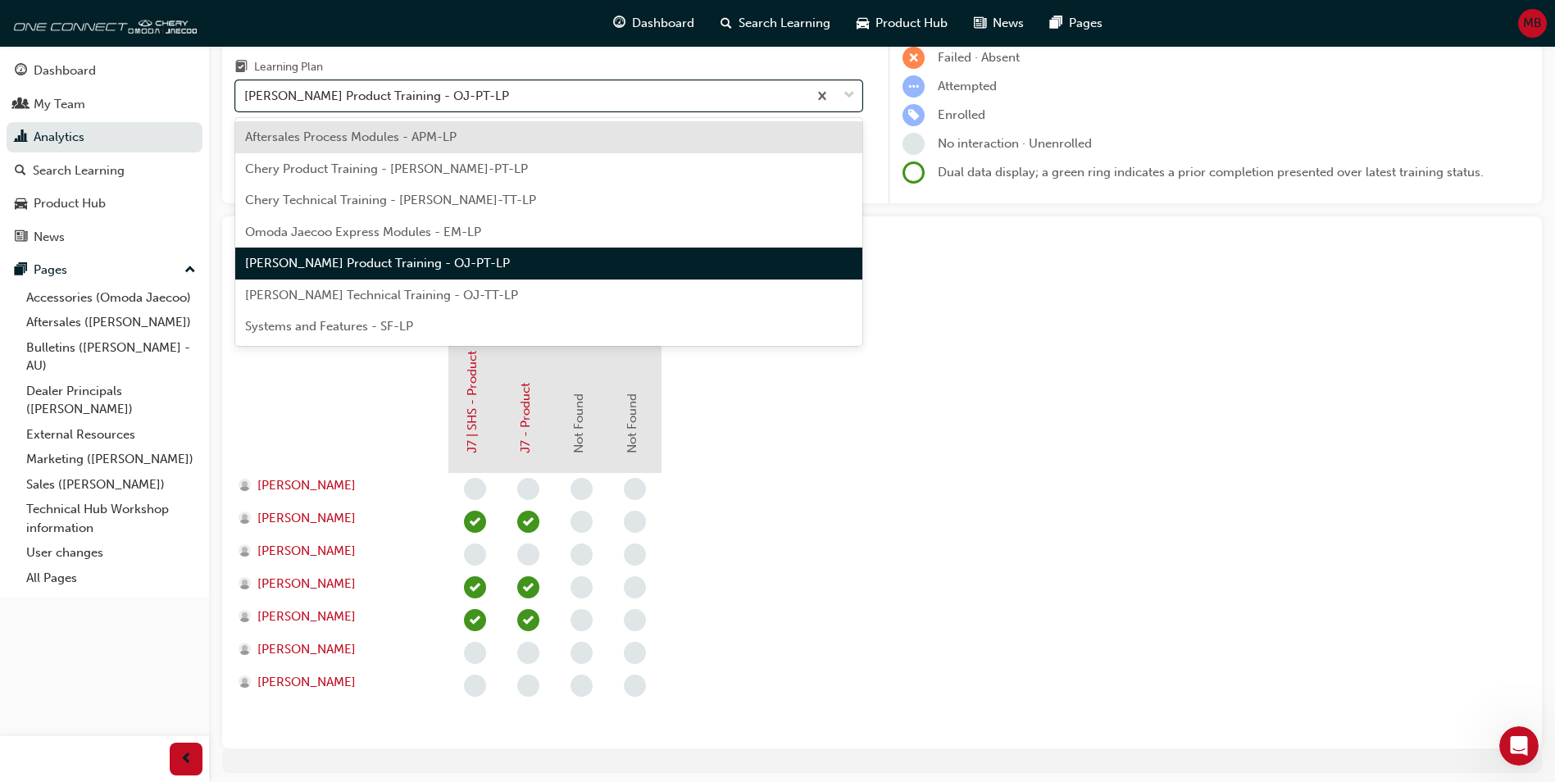
click at [428, 300] on span "[PERSON_NAME] Technical Training - OJ-TT-LP" at bounding box center [381, 295] width 273 height 15
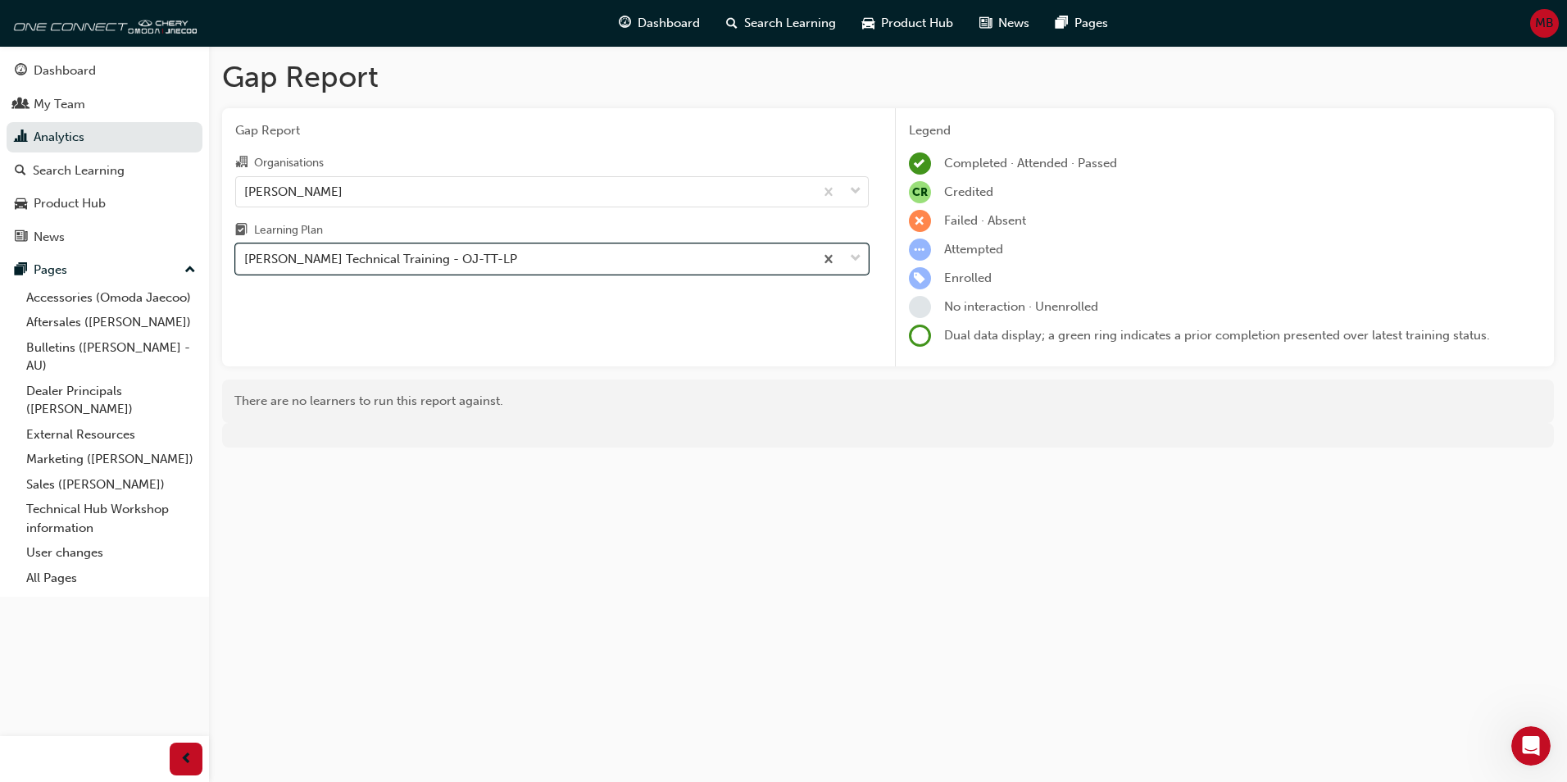
click at [495, 253] on div "[PERSON_NAME] Technical Training - OJ-TT-LP" at bounding box center [380, 259] width 273 height 19
click at [246, 253] on input "Learning Plan option Omoda Jaecoo Technical Training - OJ-TT-LP, selected. 0 re…" at bounding box center [245, 259] width 2 height 14
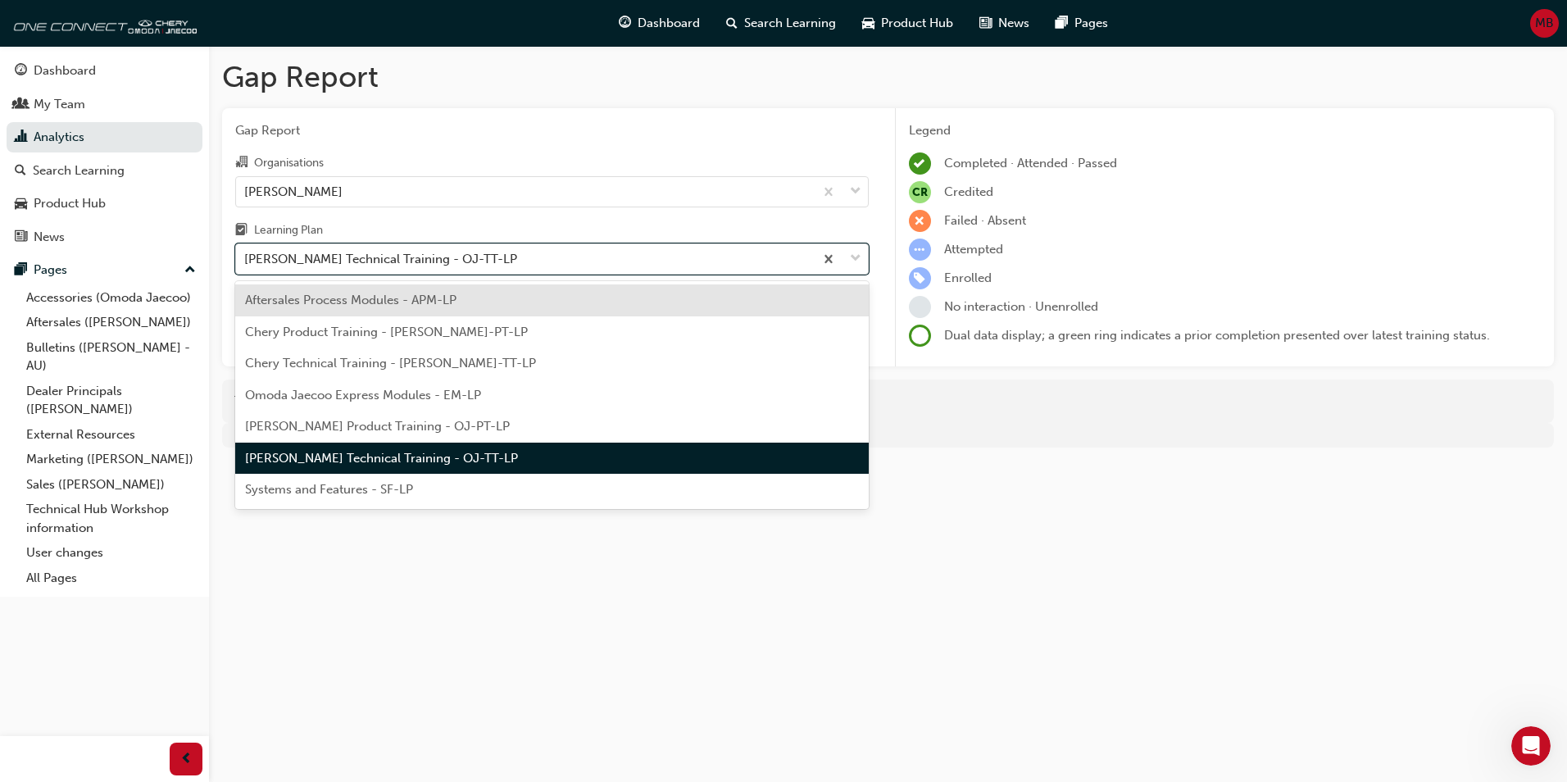
click at [389, 362] on span "Chery Technical Training - [PERSON_NAME]-TT-LP" at bounding box center [390, 363] width 291 height 15
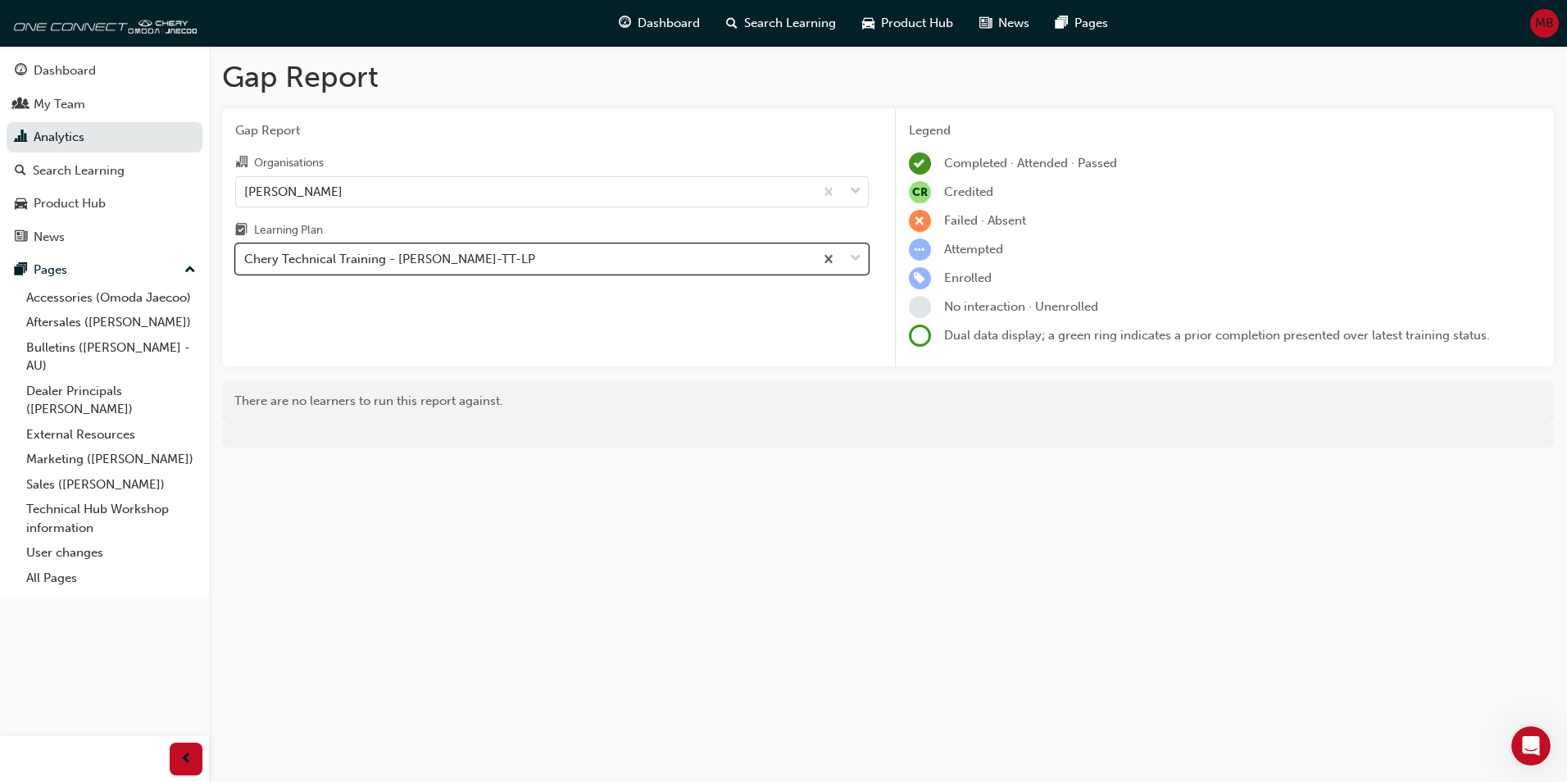
click at [408, 257] on div "Chery Technical Training - [PERSON_NAME]-TT-LP" at bounding box center [389, 259] width 291 height 19
click at [246, 257] on input "Learning Plan option Chery Technical Training - [PERSON_NAME]-TT-LP, selected. …" at bounding box center [245, 259] width 2 height 14
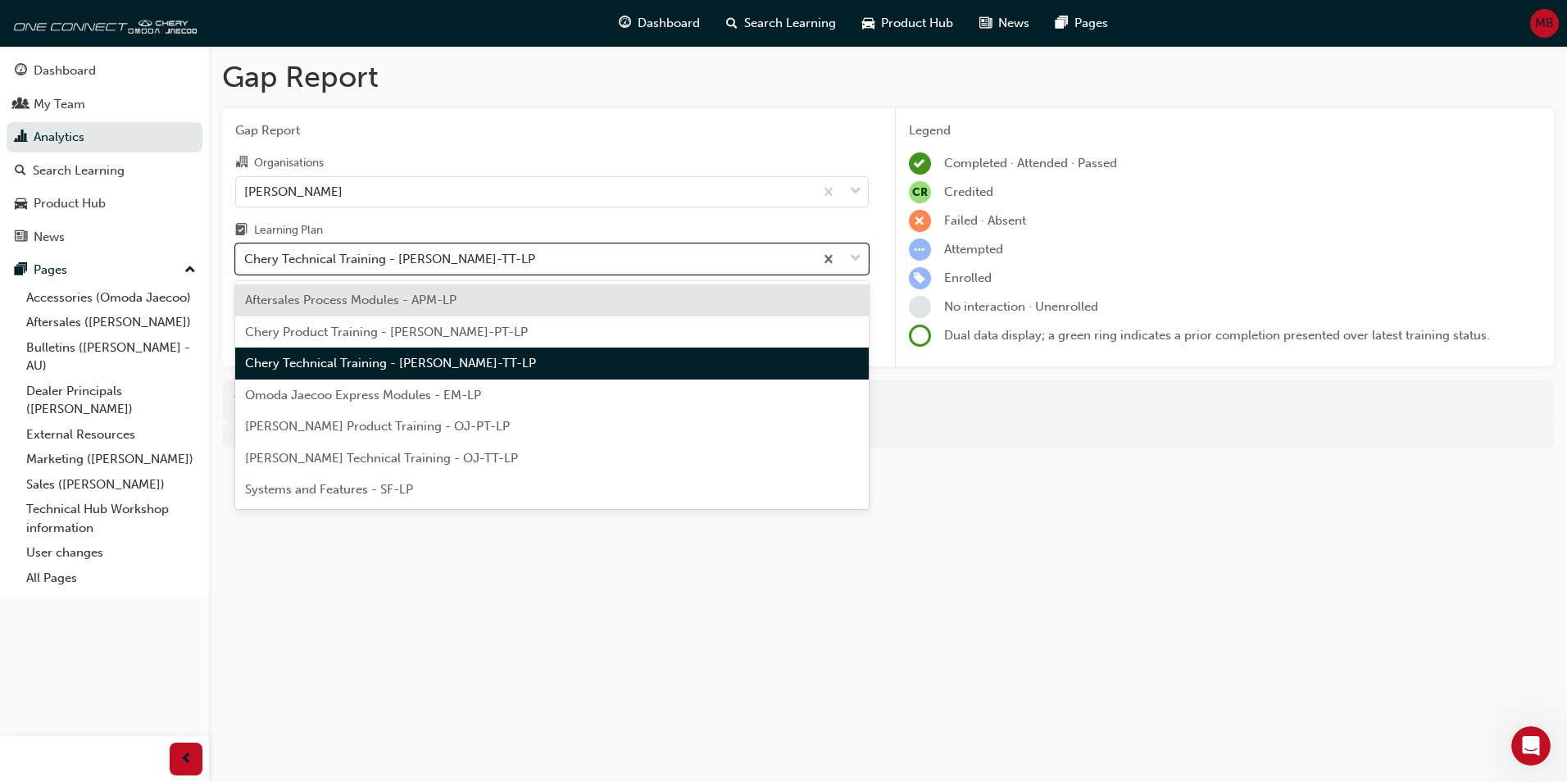
click at [393, 384] on div "Omoda Jaecoo Express Modules - EM-LP" at bounding box center [552, 396] width 634 height 32
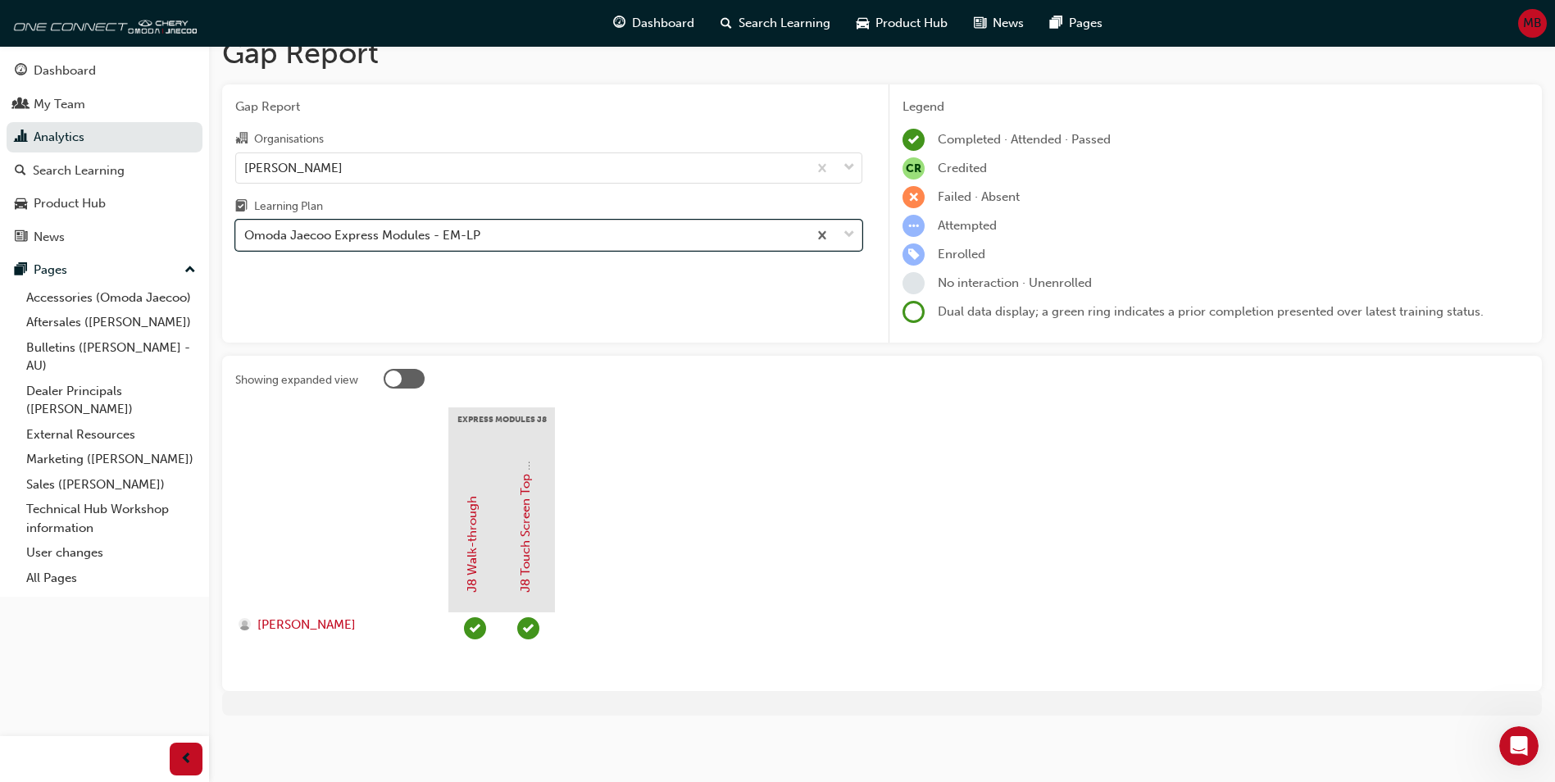
scroll to position [25, 0]
click at [367, 242] on div "Omoda Jaecoo Express Modules - EM-LP" at bounding box center [362, 234] width 236 height 19
click at [246, 241] on input "Learning Plan option Omoda Jaecoo Express Modules - EM-LP, selected. 0 results …" at bounding box center [245, 234] width 2 height 14
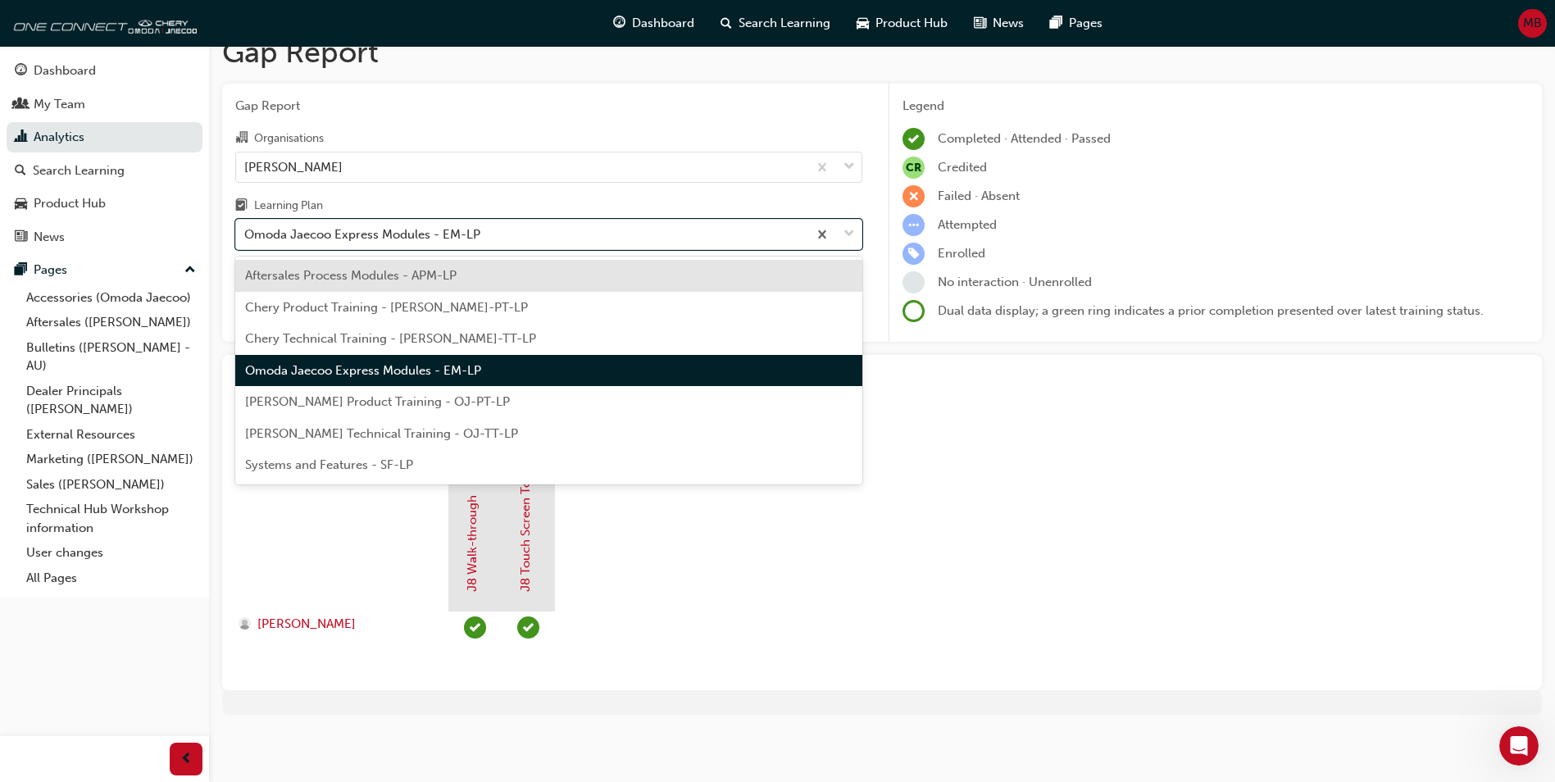
click at [362, 407] on span "[PERSON_NAME] Product Training - OJ-PT-LP" at bounding box center [377, 401] width 265 height 15
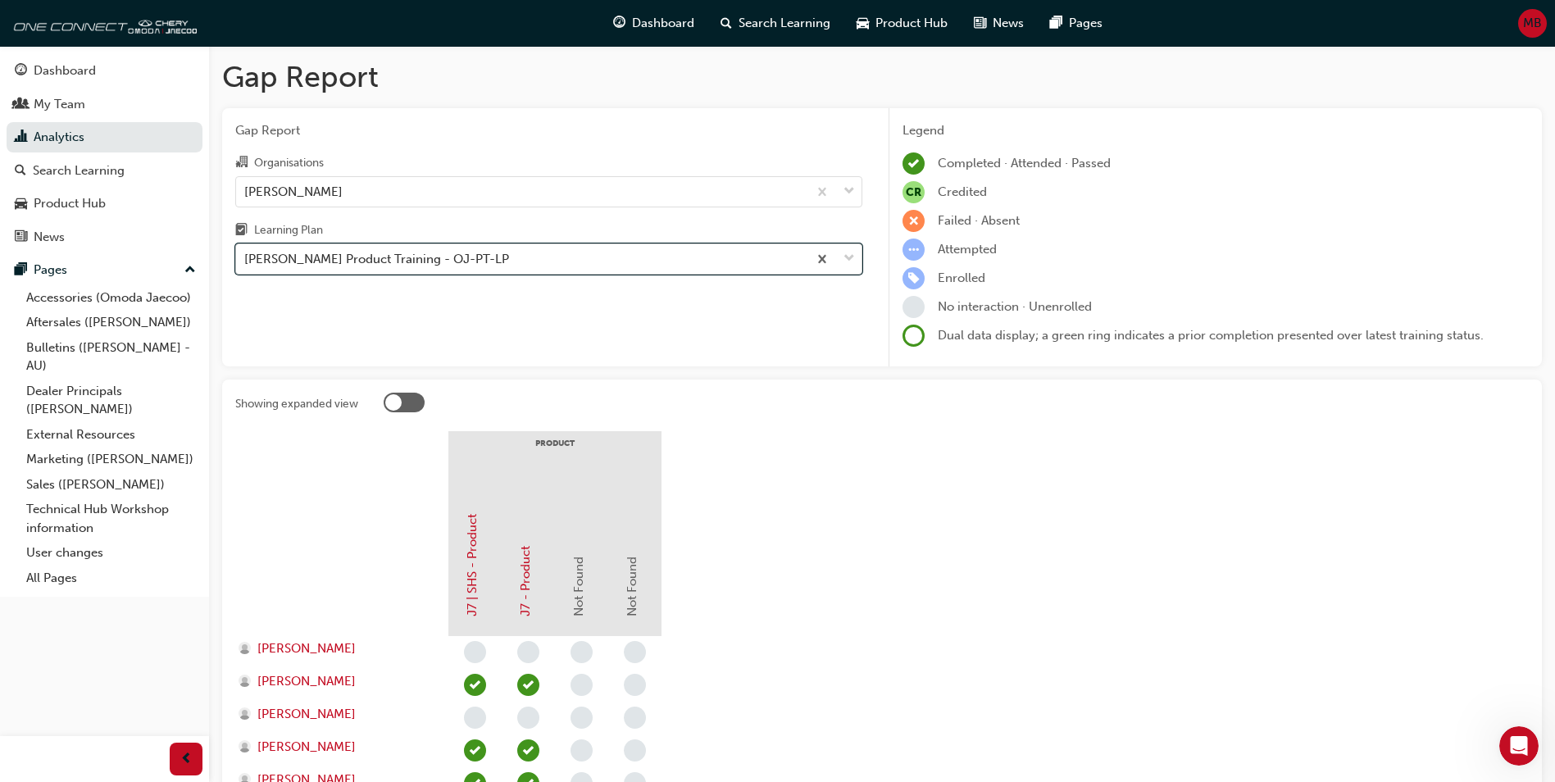
click at [461, 259] on div "[PERSON_NAME] Product Training - OJ-PT-LP" at bounding box center [376, 259] width 265 height 19
click at [246, 259] on input "Learning Plan option [PERSON_NAME] Product Training - OJ-PT-LP, selected. 0 res…" at bounding box center [245, 259] width 2 height 14
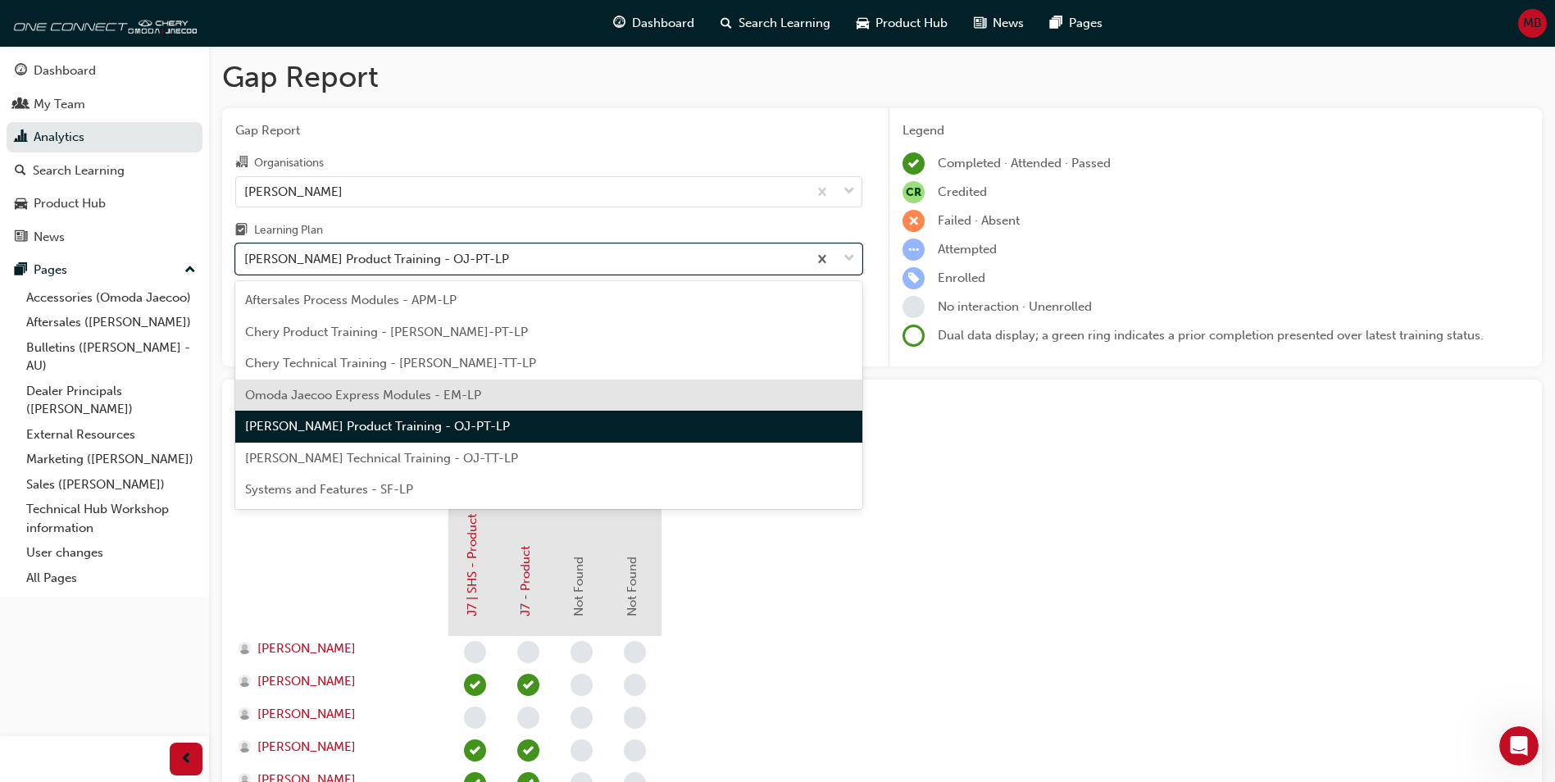
click at [468, 401] on span "Omoda Jaecoo Express Modules - EM-LP" at bounding box center [363, 395] width 236 height 15
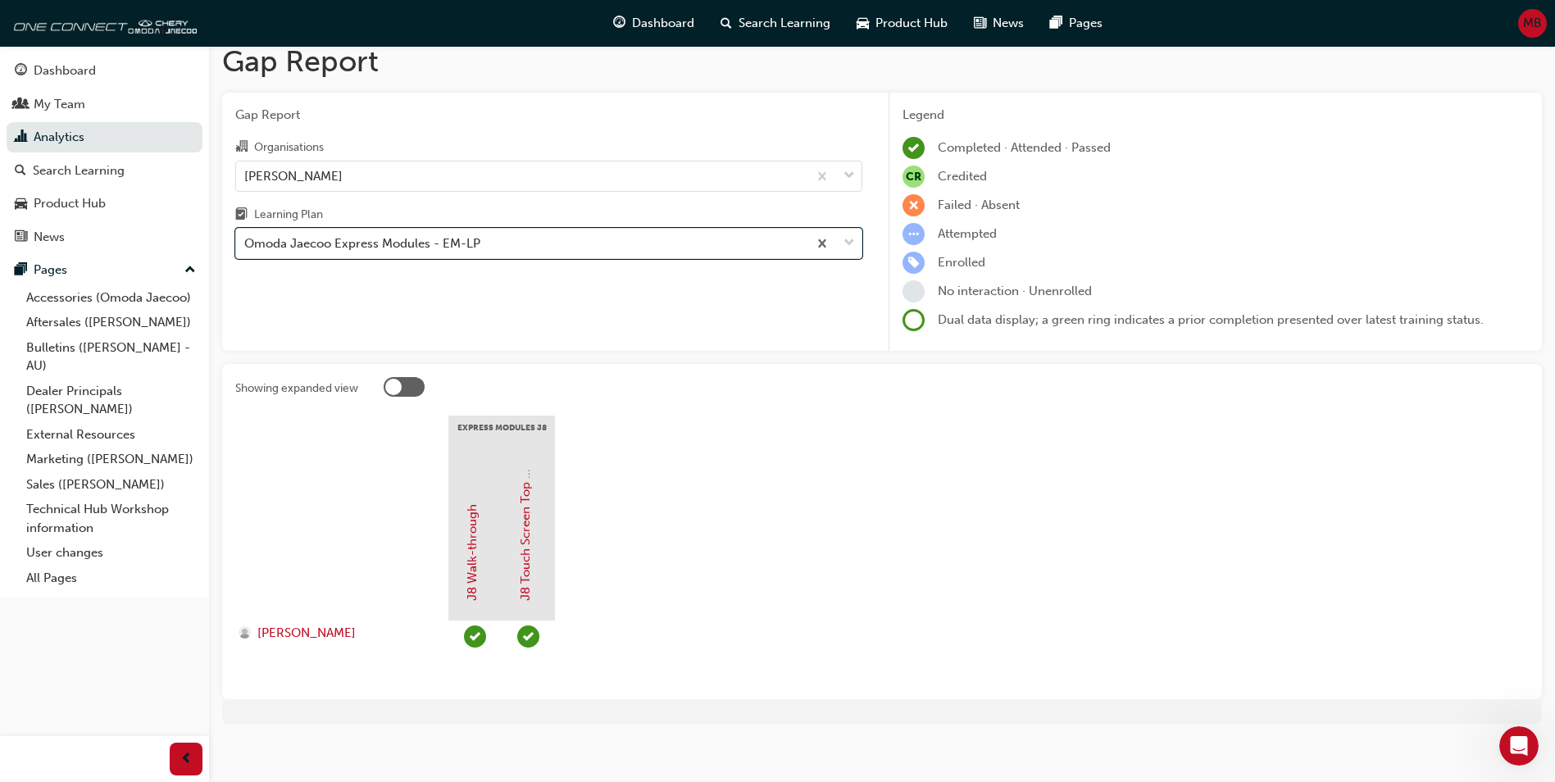
scroll to position [25, 0]
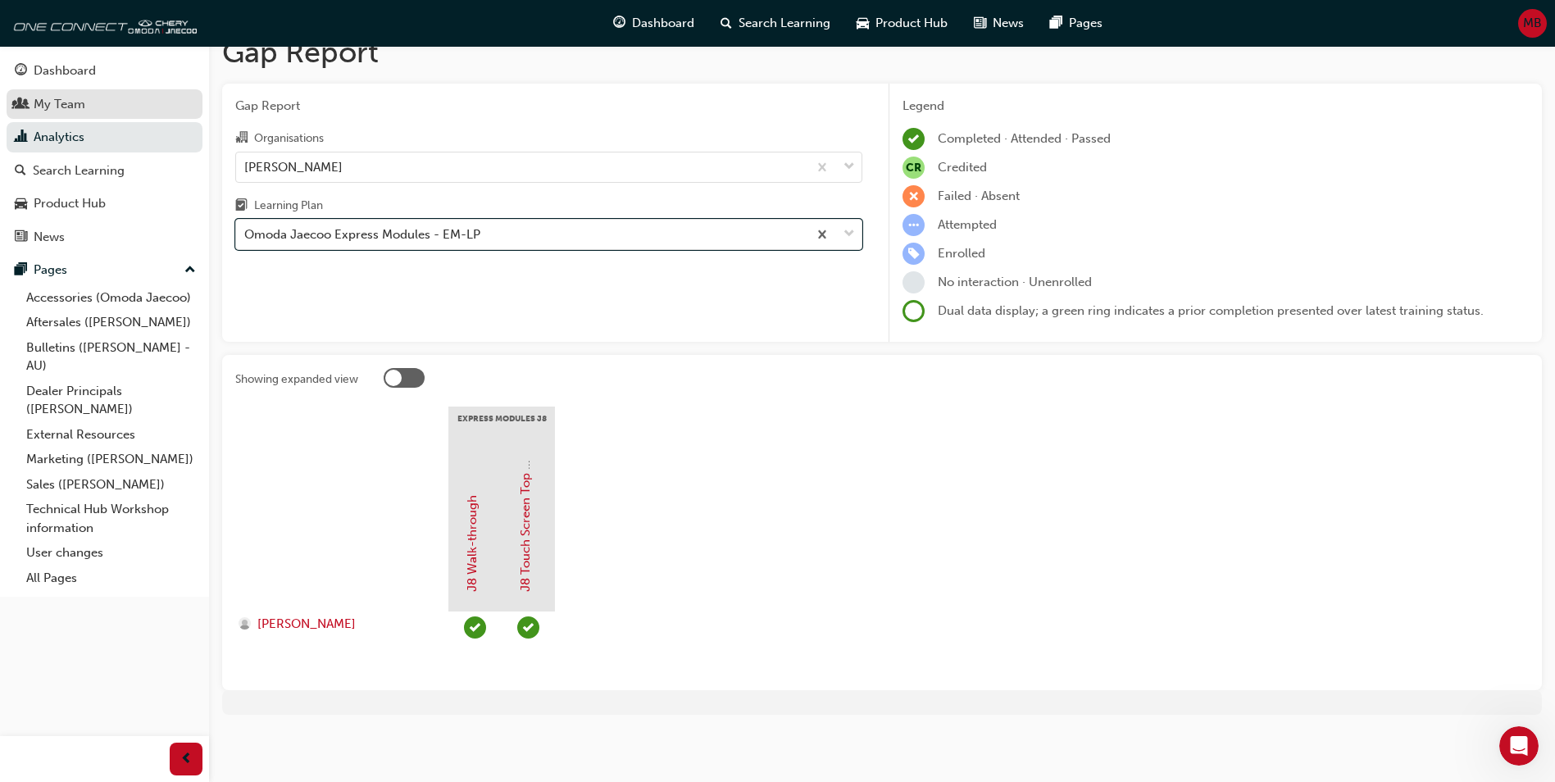
click at [83, 100] on div "My Team" at bounding box center [60, 104] width 52 height 19
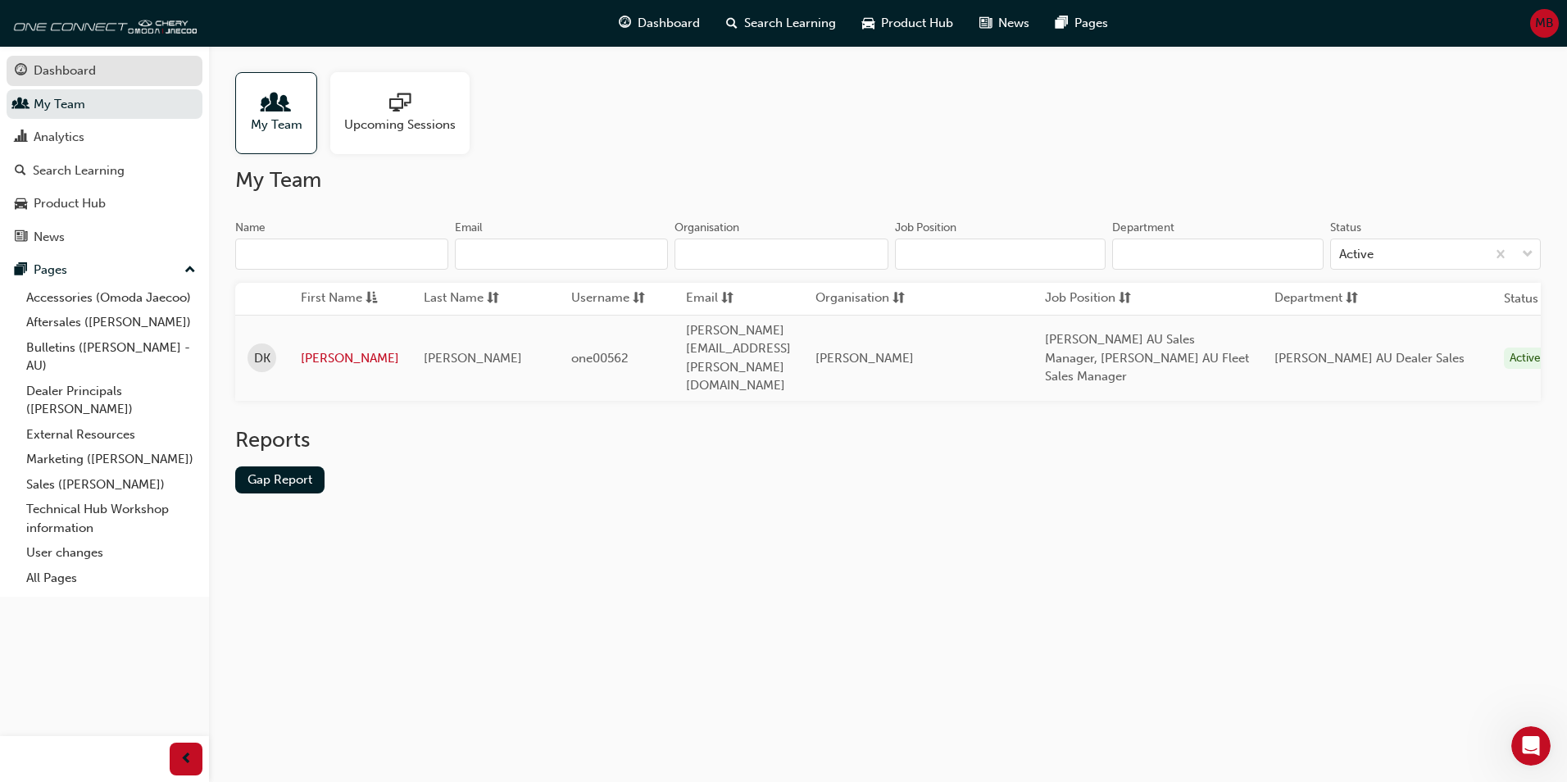
click at [78, 60] on link "Dashboard" at bounding box center [105, 71] width 196 height 30
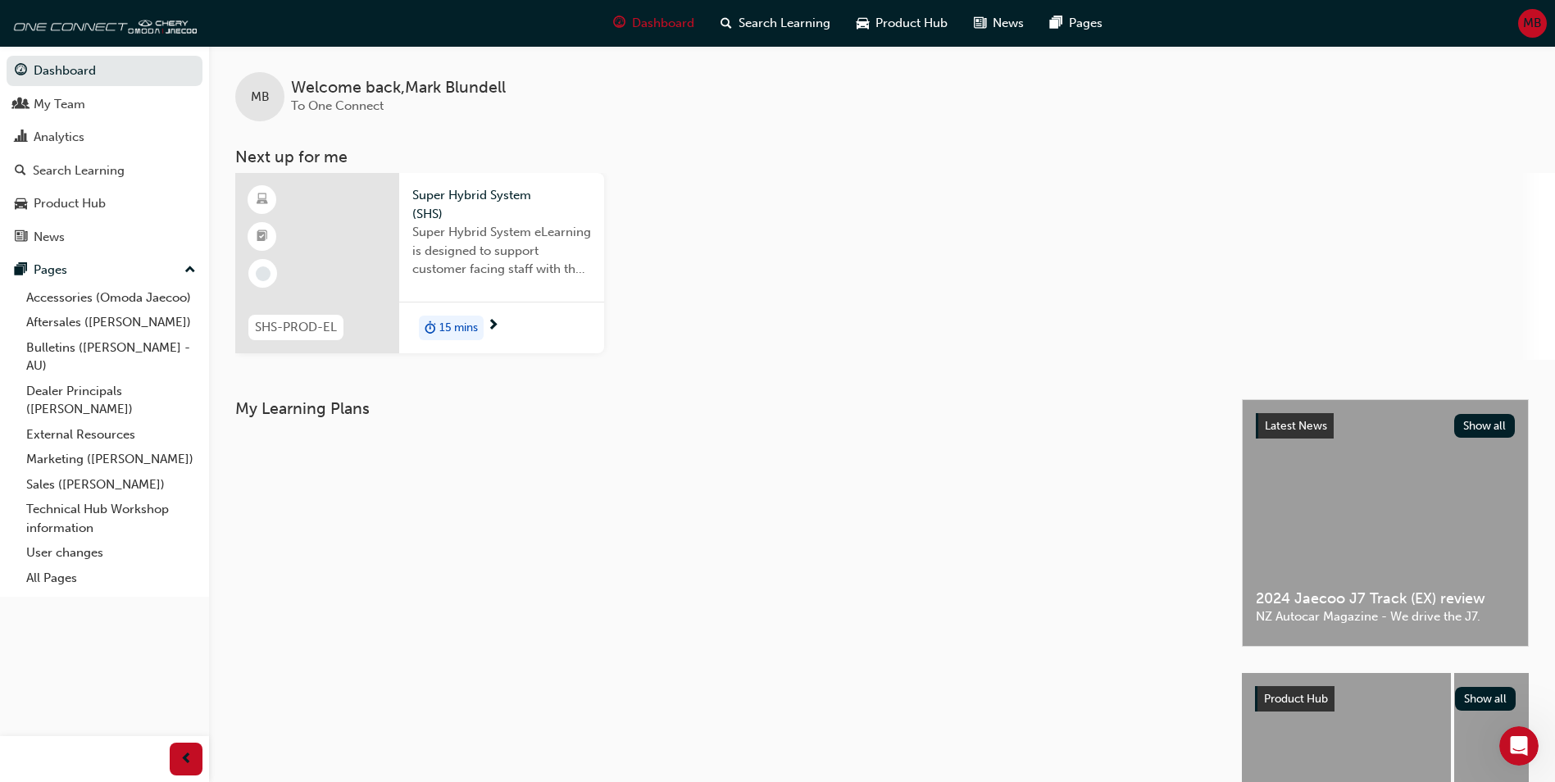
click at [334, 225] on div at bounding box center [317, 263] width 164 height 180
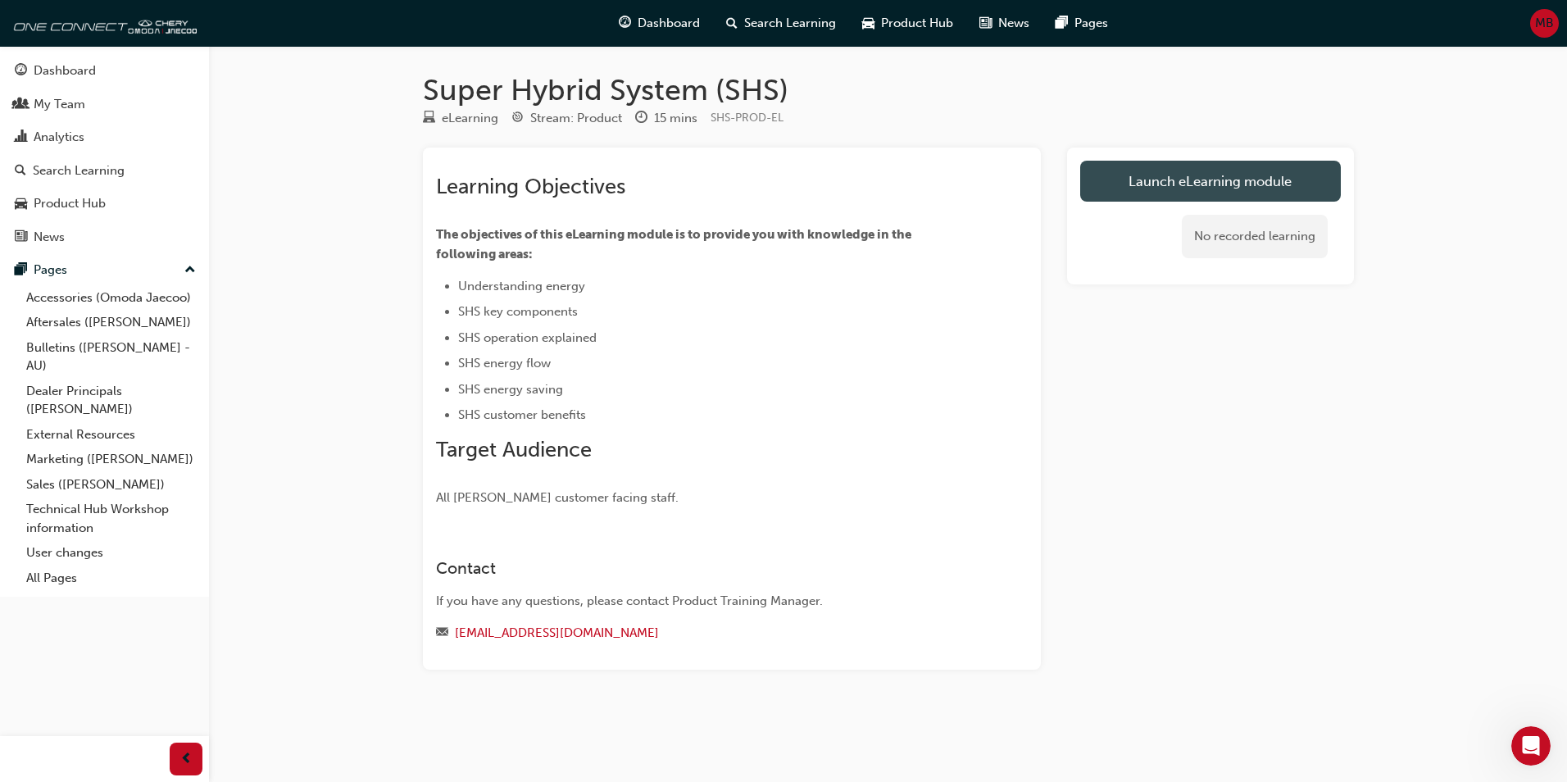
click at [1178, 182] on link "Launch eLearning module" at bounding box center [1210, 181] width 261 height 41
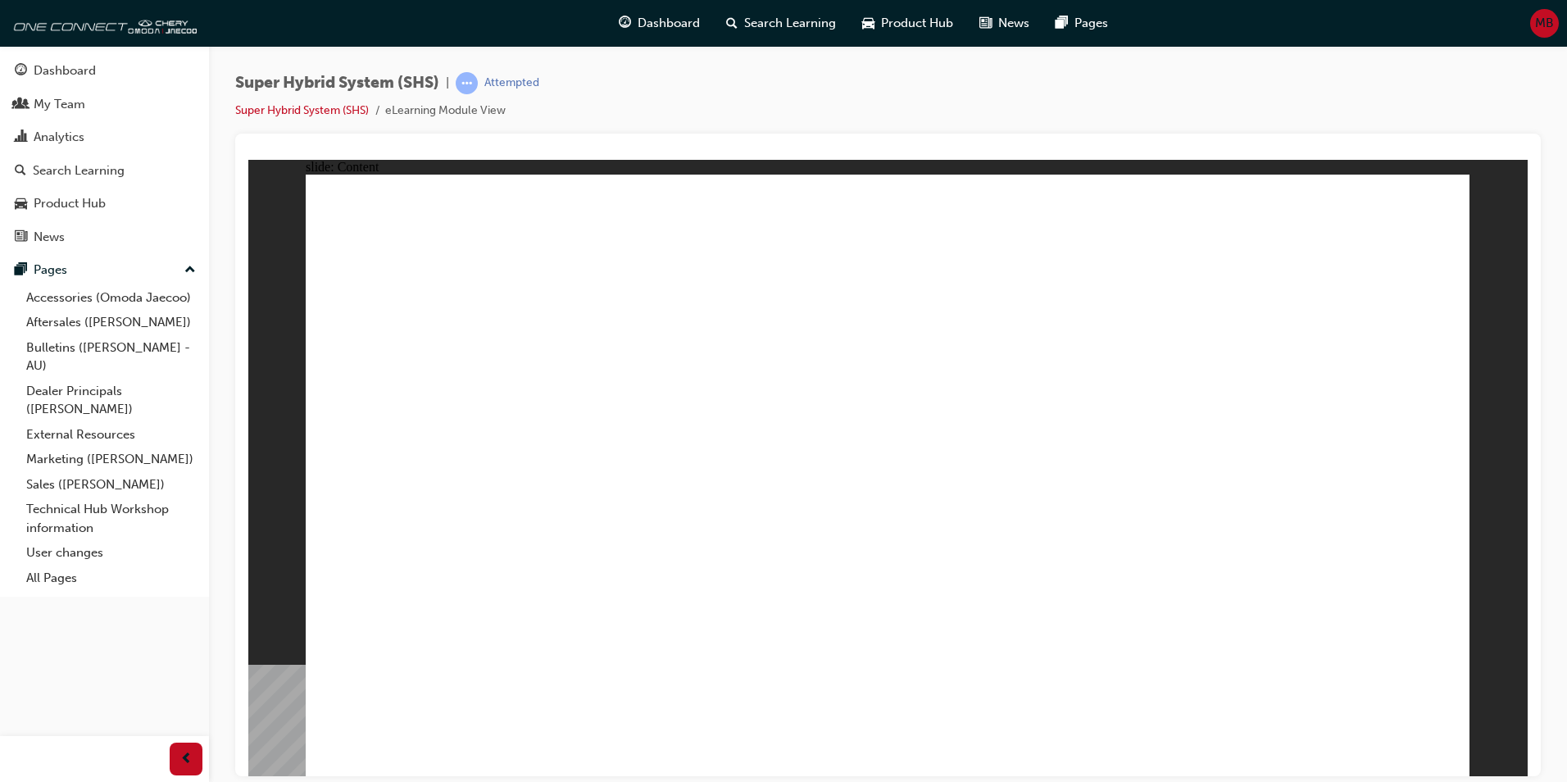
drag, startPoint x: 782, startPoint y: 394, endPoint x: 1090, endPoint y: 507, distance: 328.1
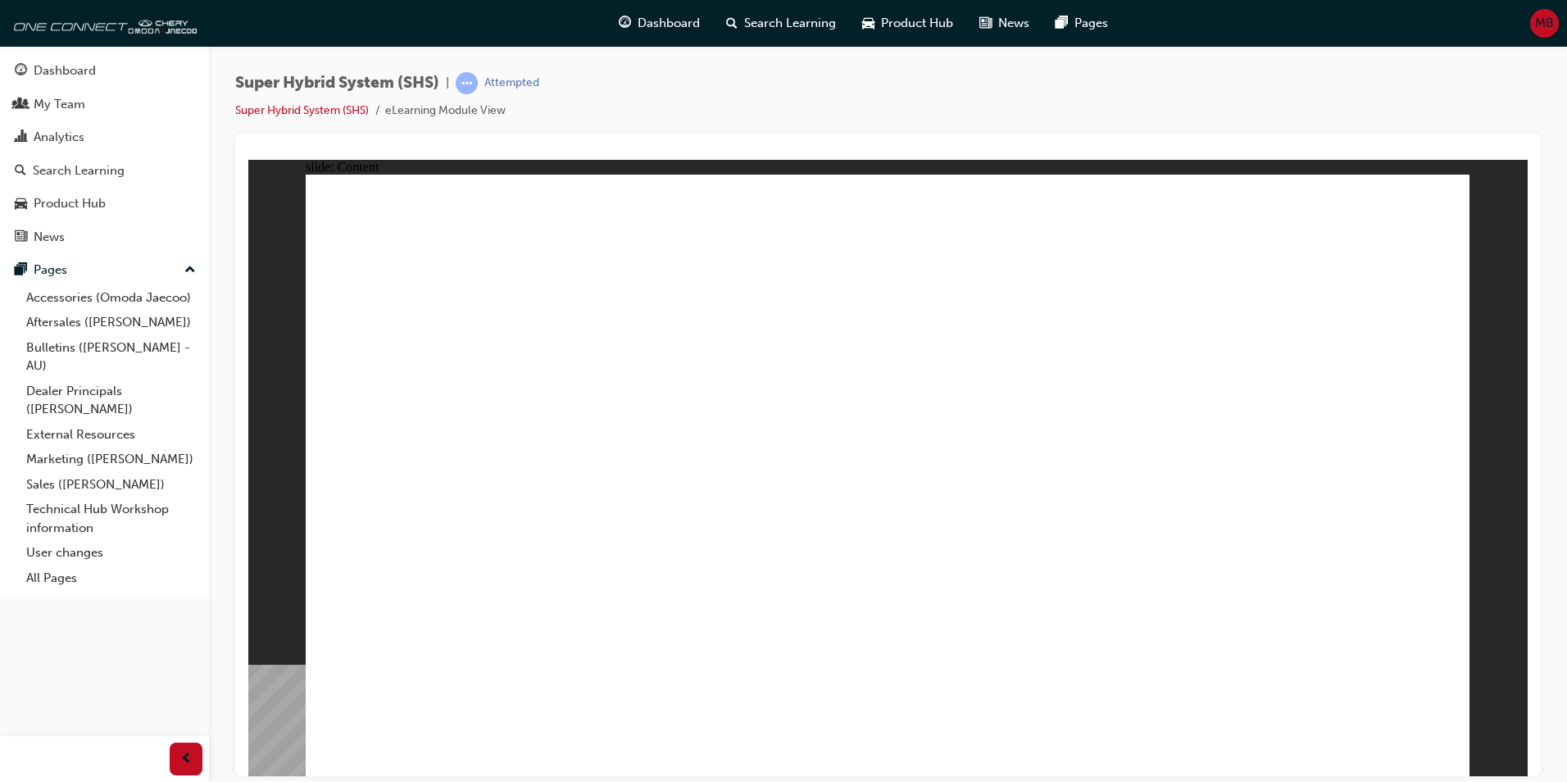
drag, startPoint x: 517, startPoint y: 538, endPoint x: 540, endPoint y: 532, distance: 23.7
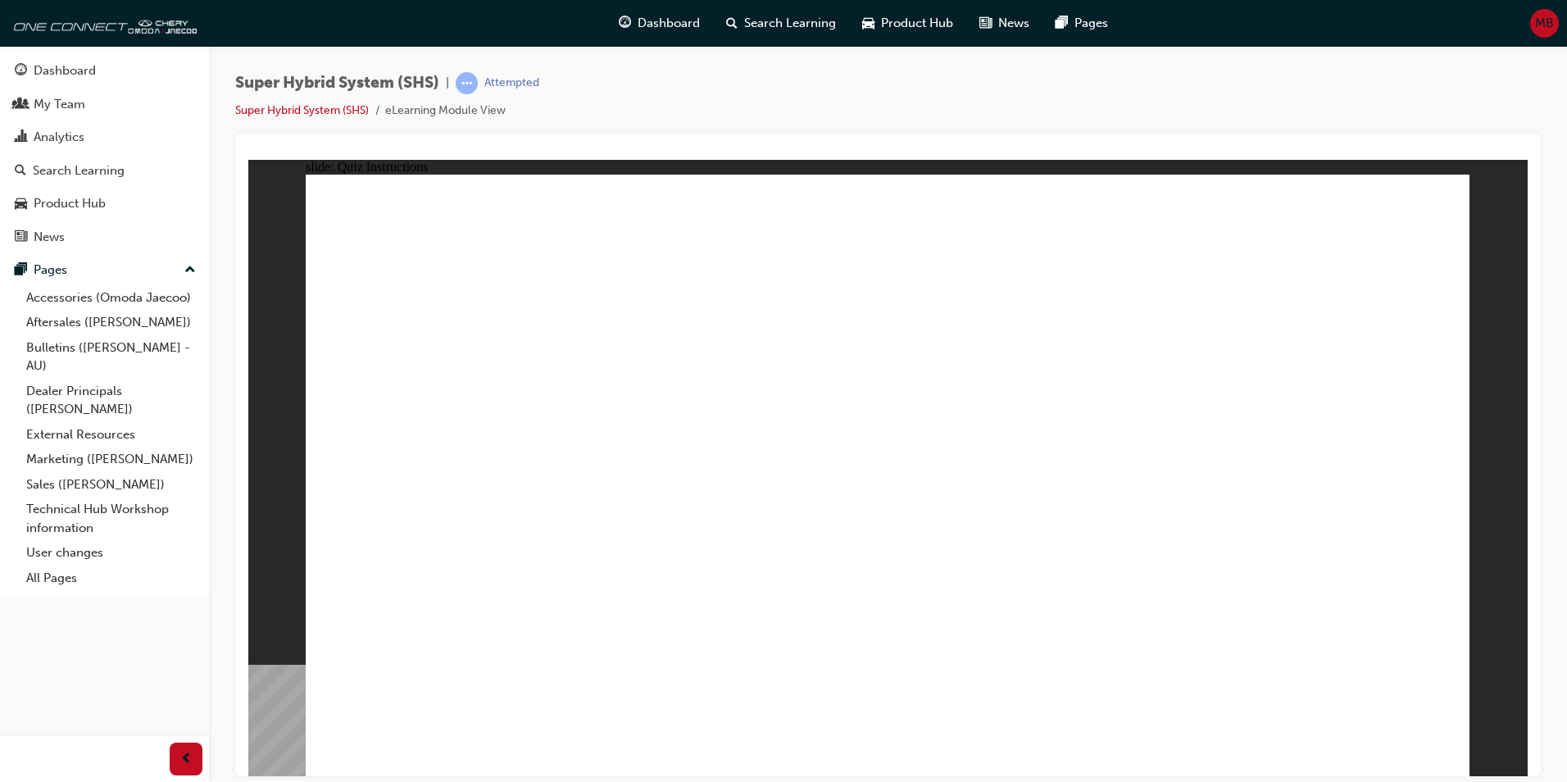
radio input "true"
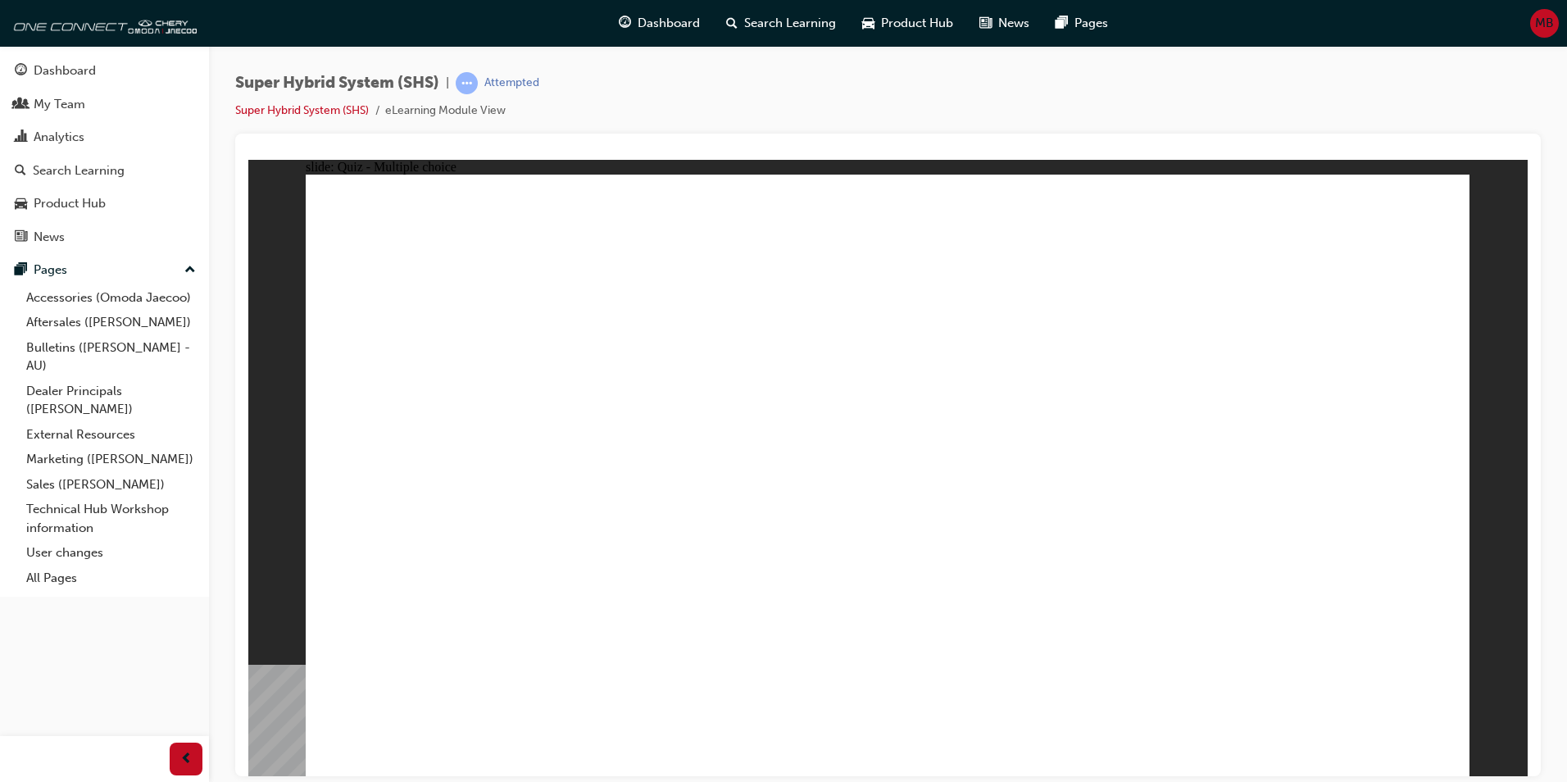
radio input "true"
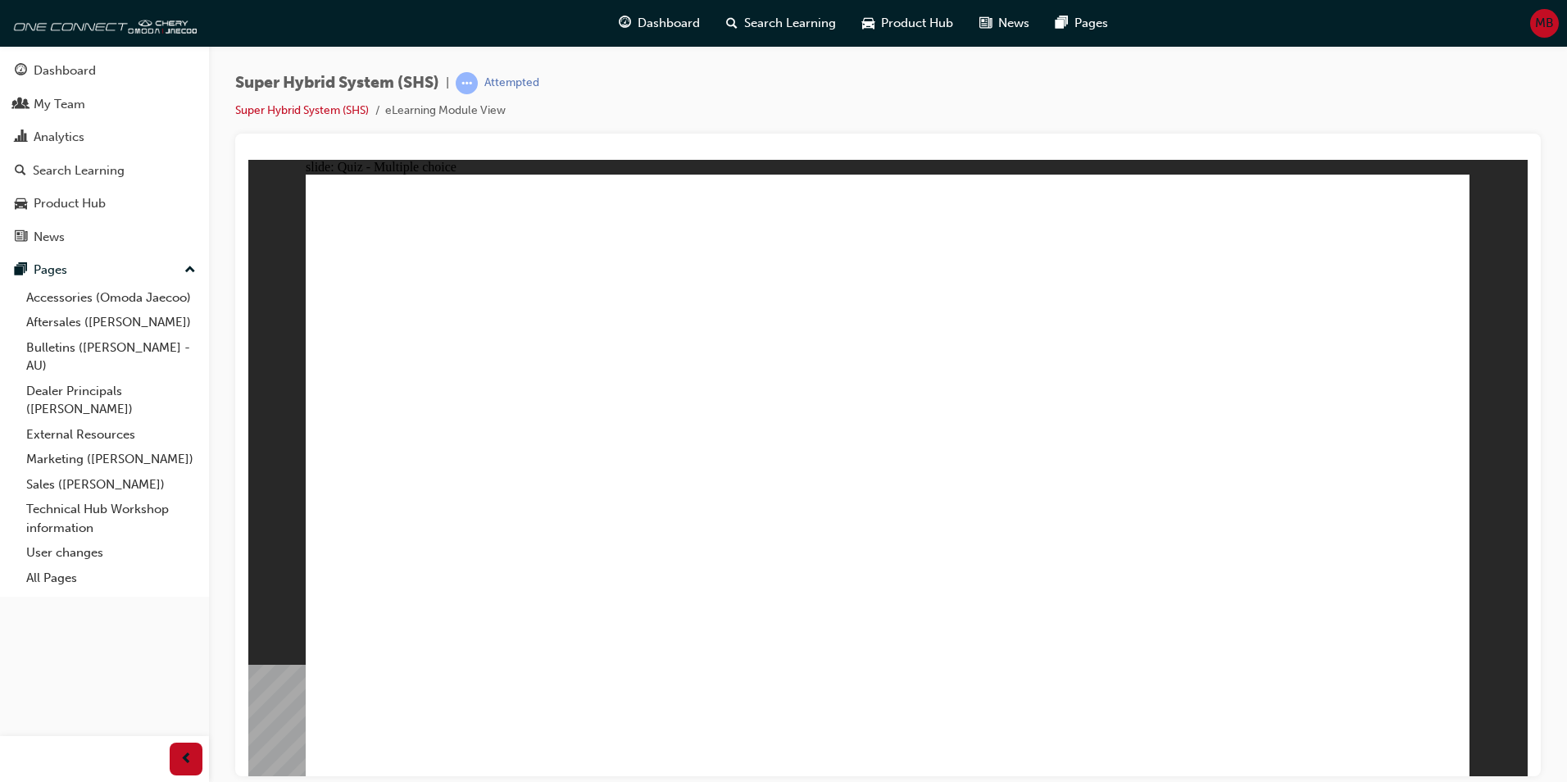
radio input "true"
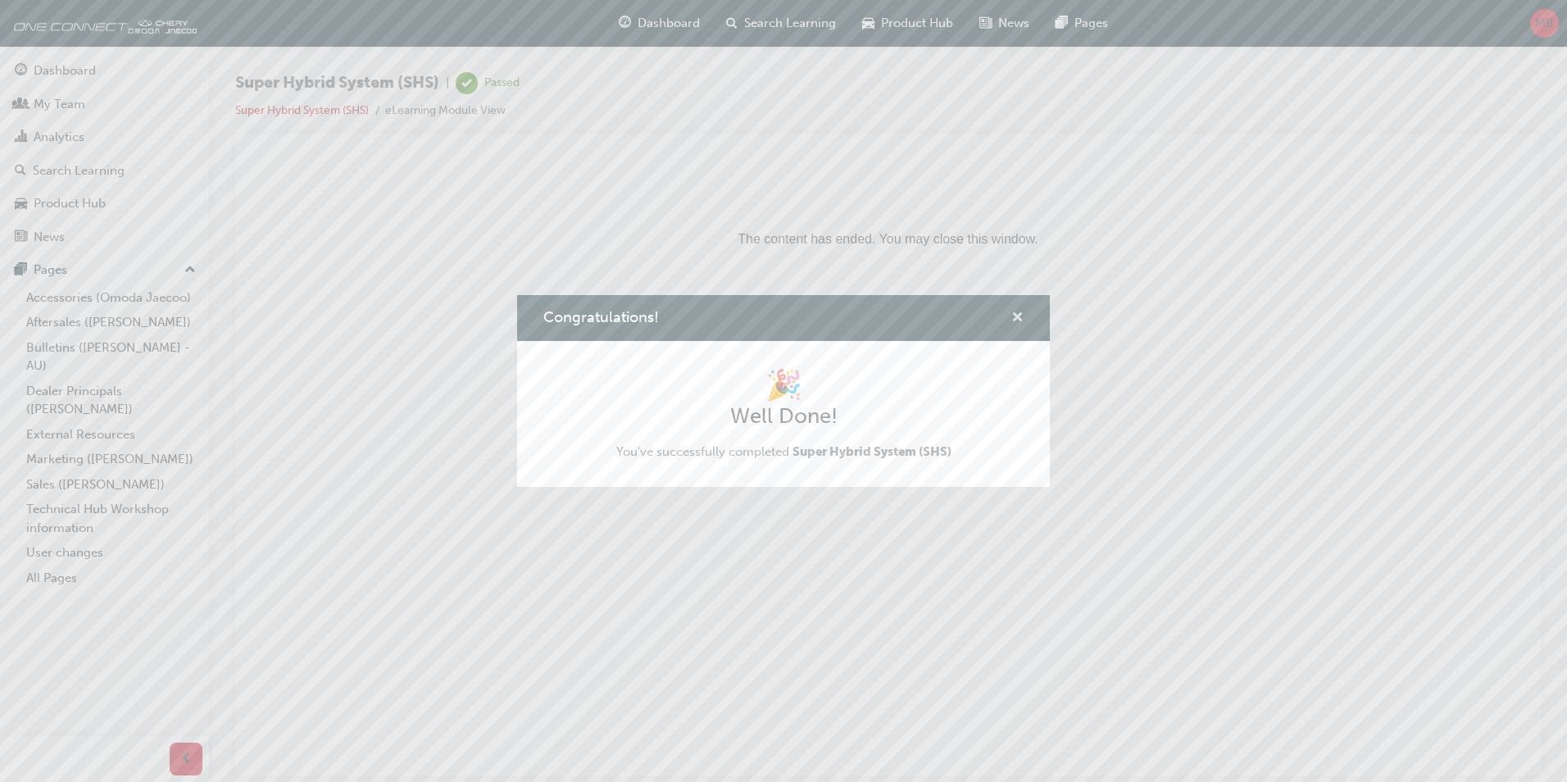
click at [1019, 316] on span "cross-icon" at bounding box center [1018, 319] width 12 height 15
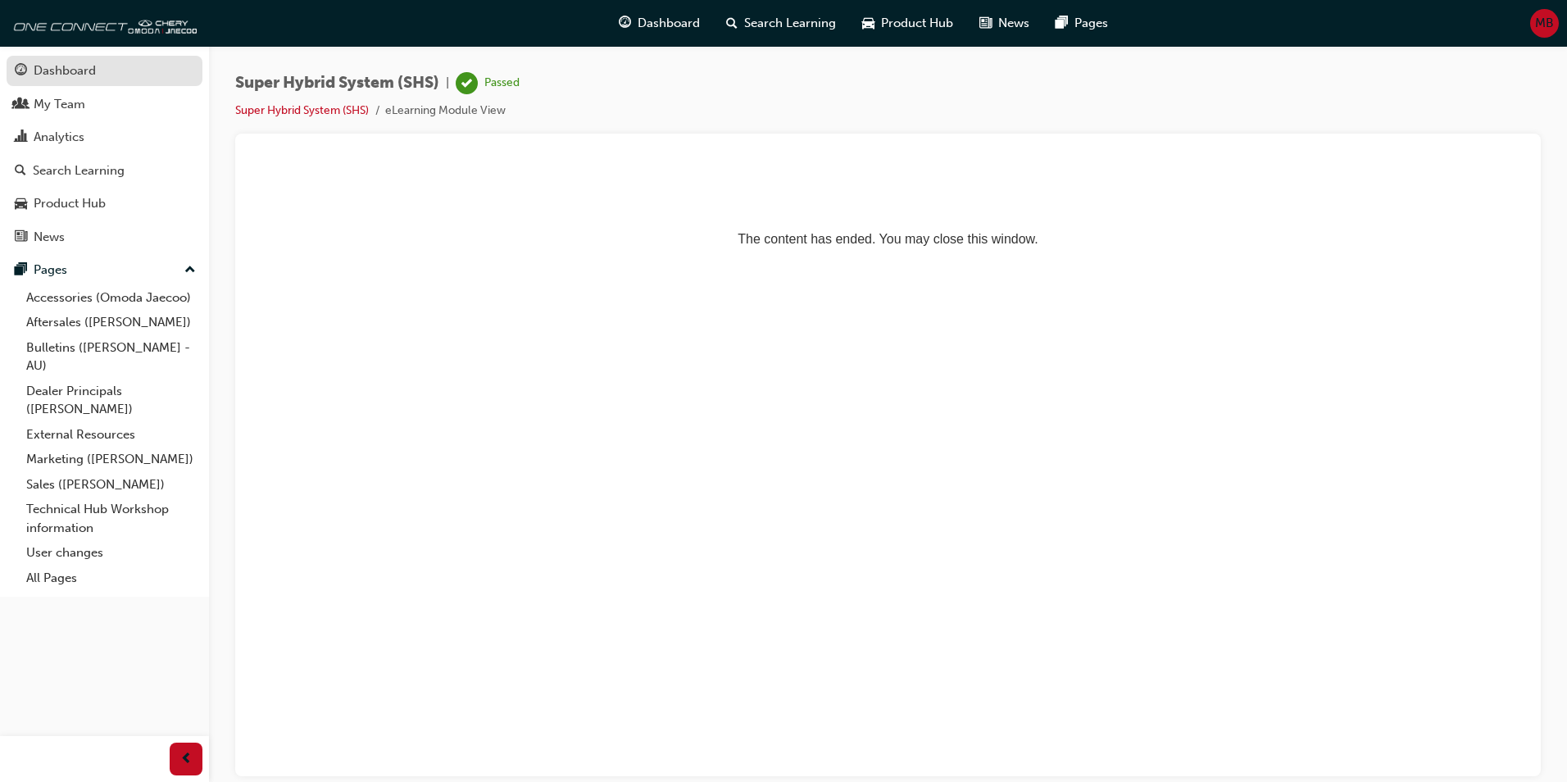
click at [66, 65] on div "Dashboard" at bounding box center [65, 70] width 62 height 19
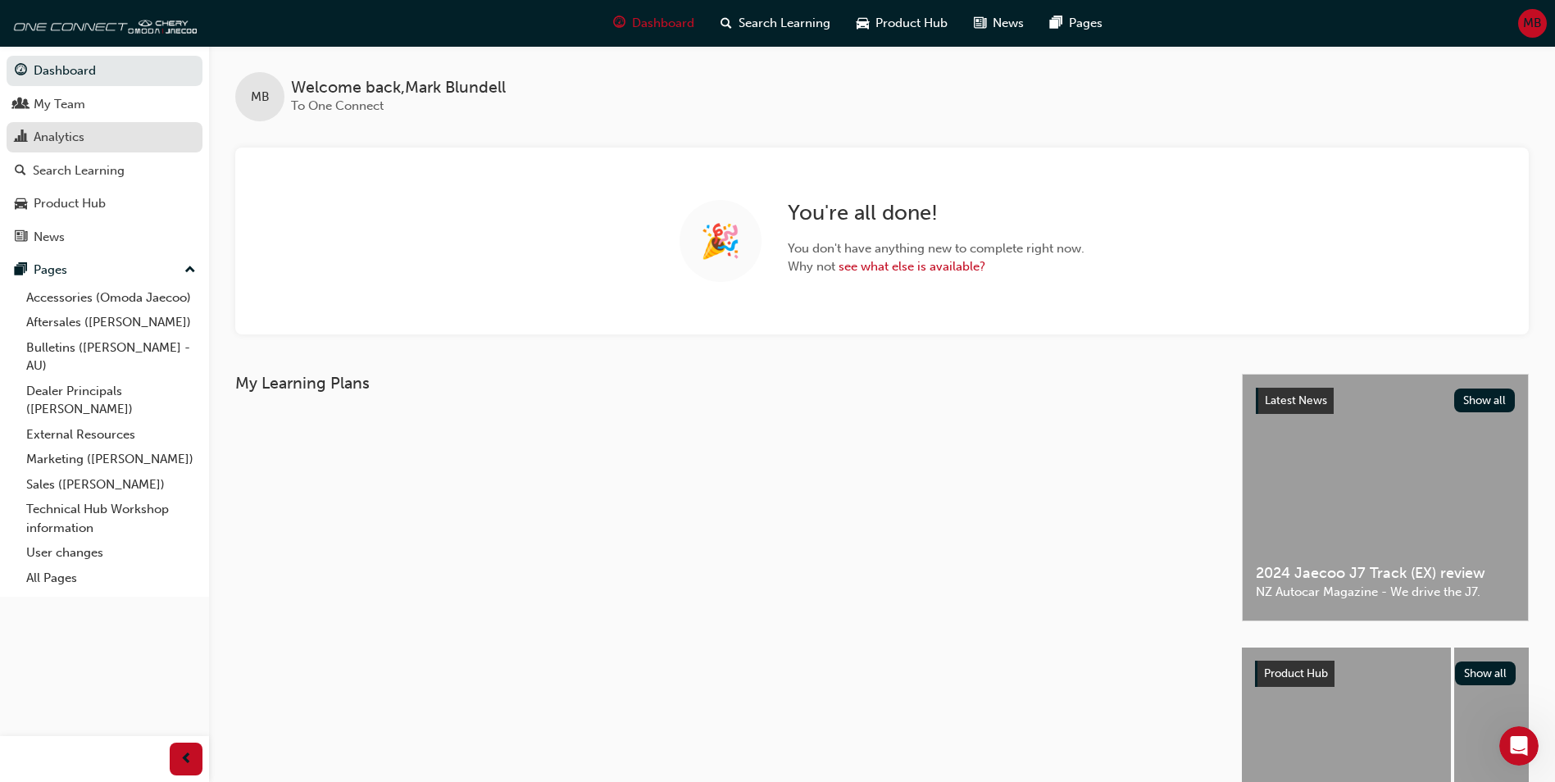
click at [55, 140] on div "Analytics" at bounding box center [59, 137] width 51 height 19
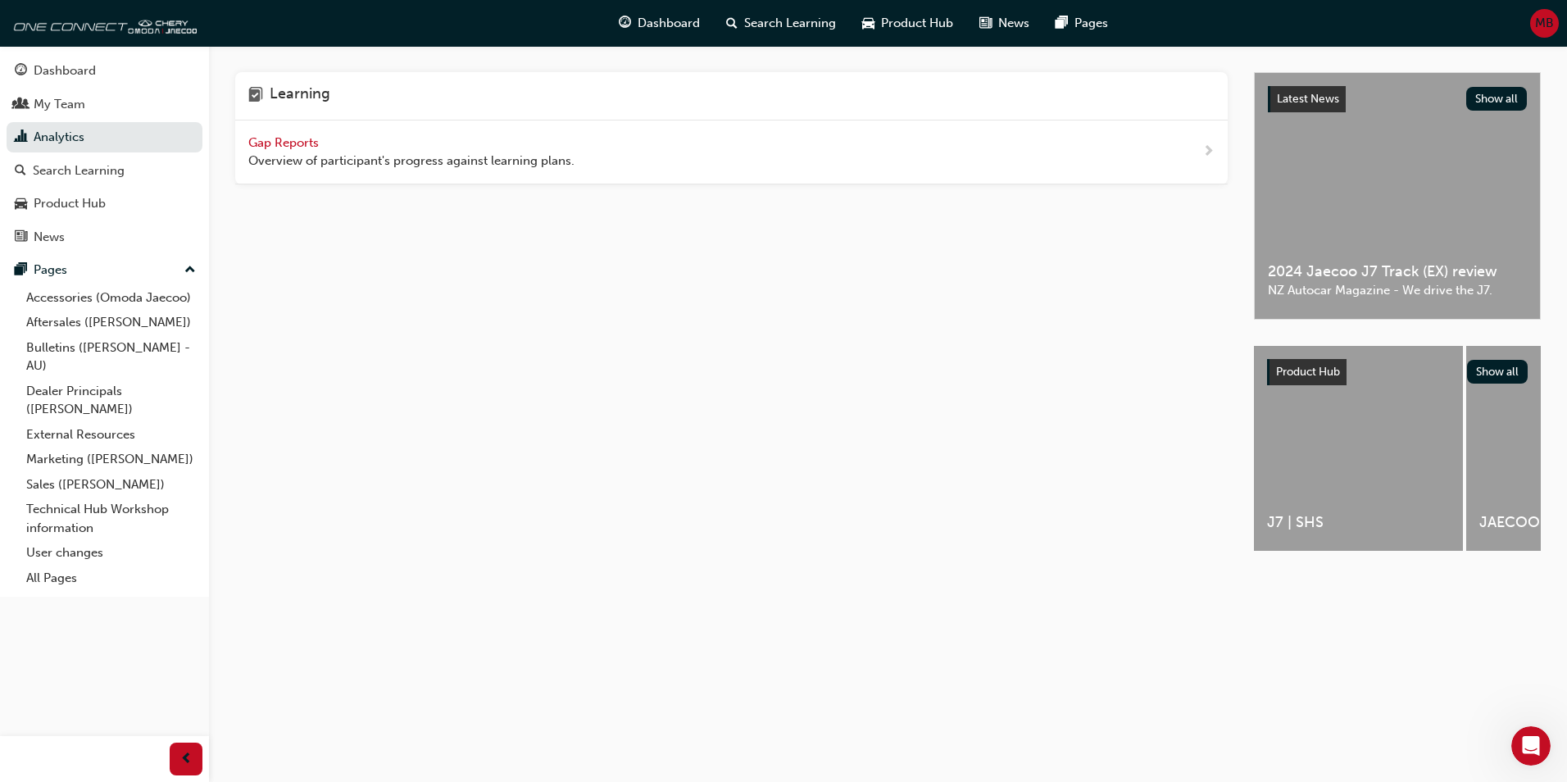
click at [276, 141] on span "Gap Reports" at bounding box center [285, 142] width 74 height 15
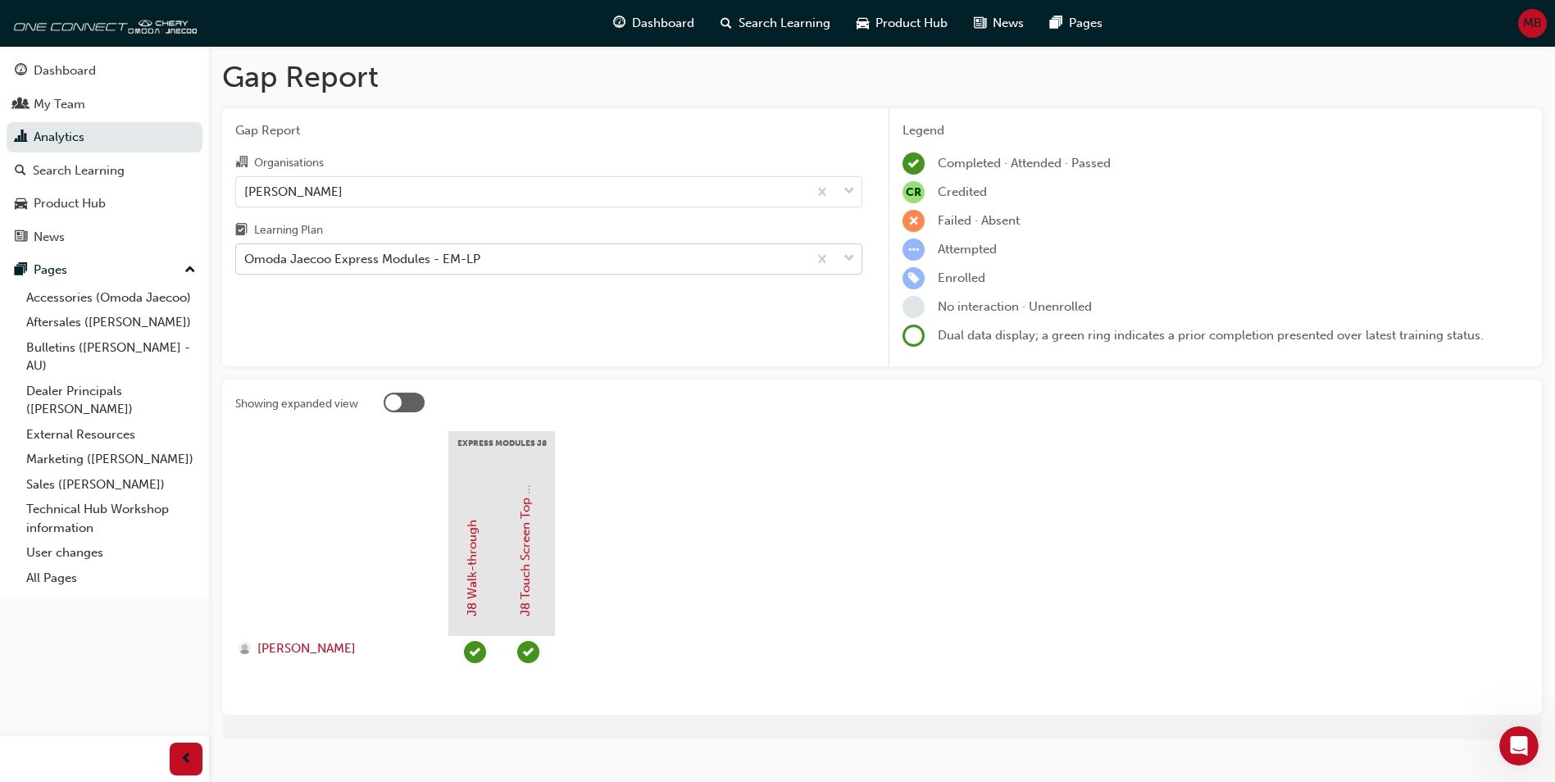
click at [331, 262] on div "Omoda Jaecoo Express Modules - EM-LP" at bounding box center [362, 259] width 236 height 19
click at [246, 262] on input "Learning Plan Omoda Jaecoo Express Modules - EM-LP" at bounding box center [245, 259] width 2 height 14
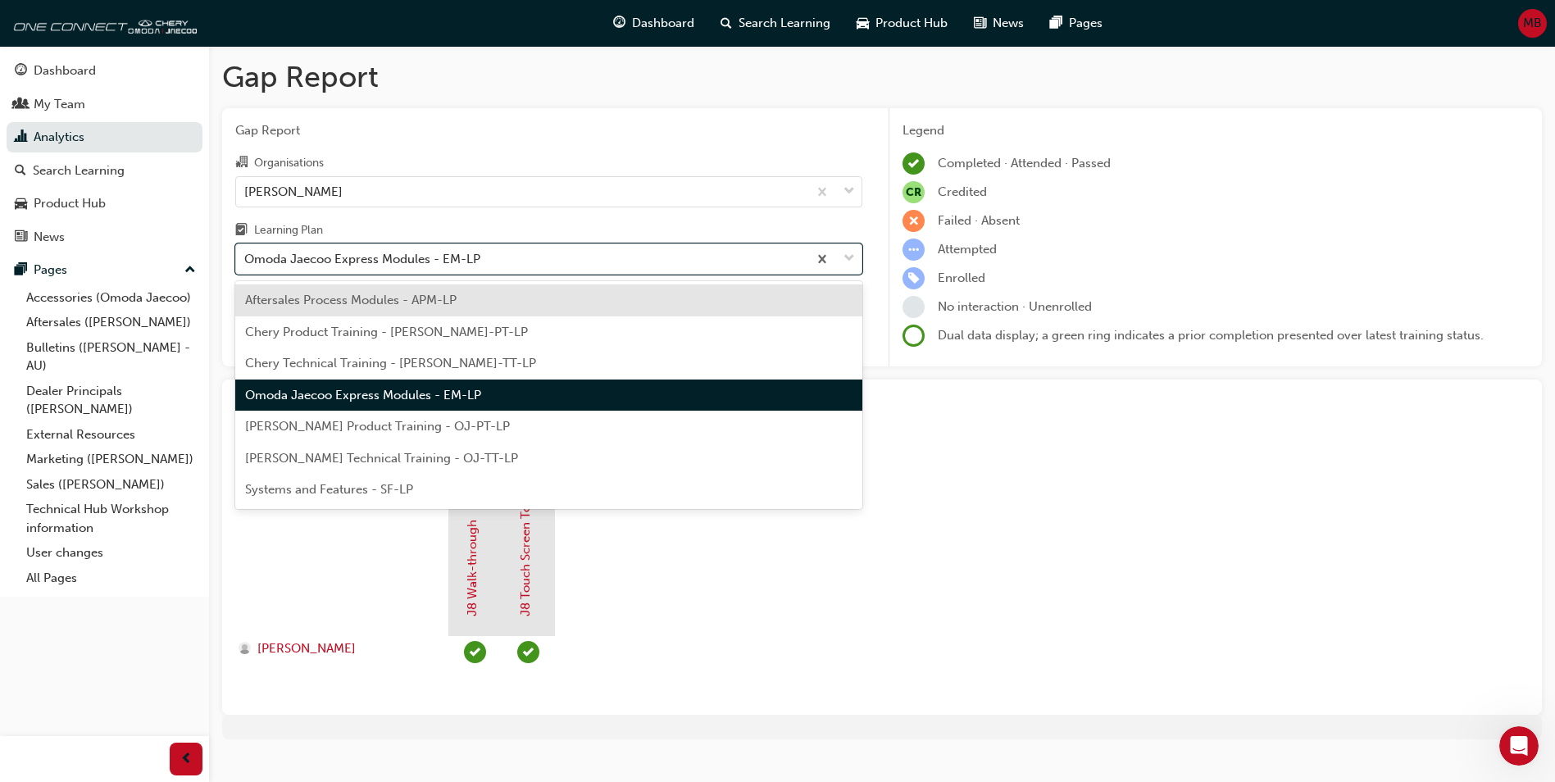
click at [450, 425] on span "[PERSON_NAME] Product Training - OJ-PT-LP" at bounding box center [377, 426] width 265 height 15
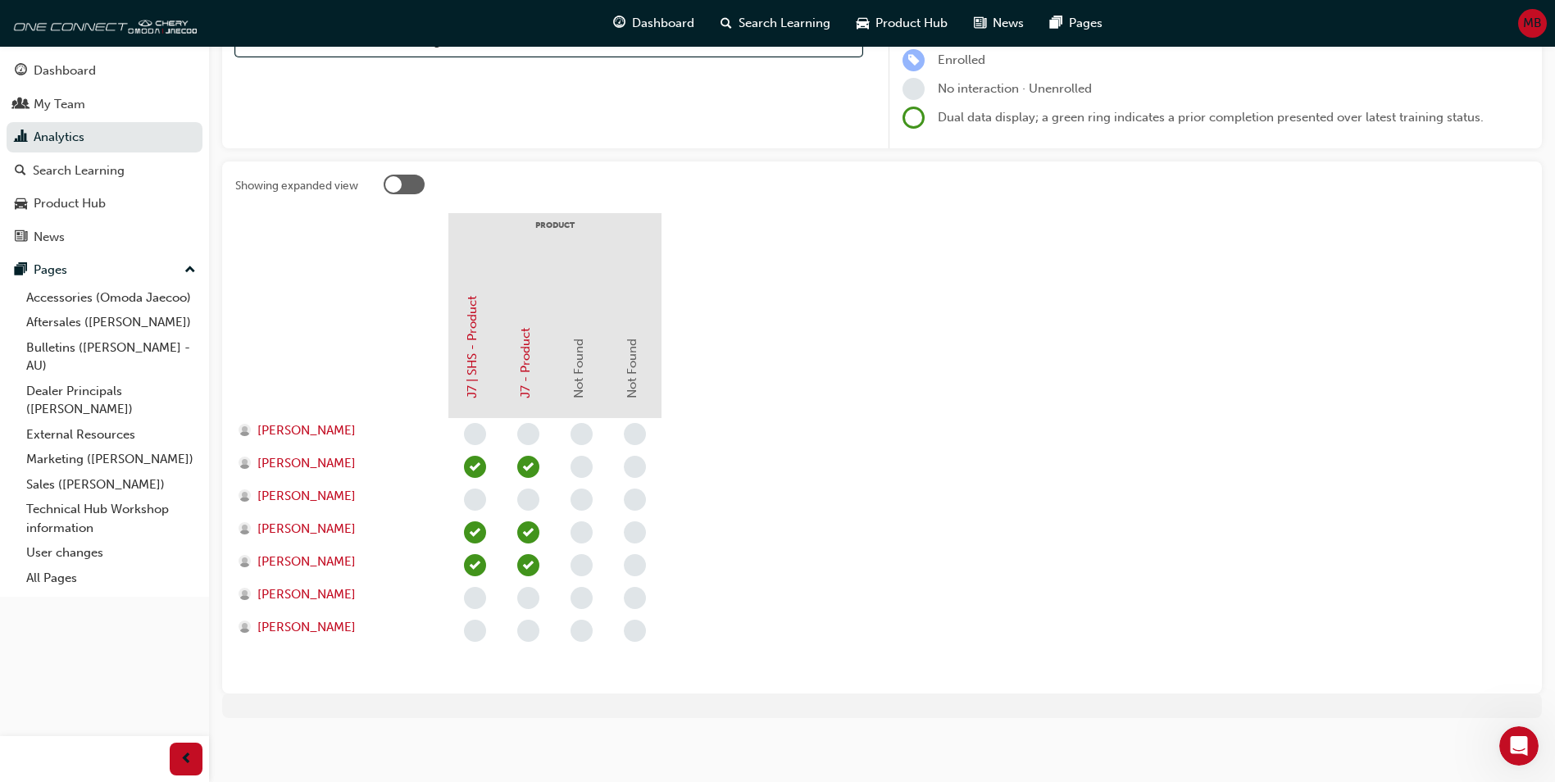
scroll to position [221, 0]
